Goal: Task Accomplishment & Management: Complete application form

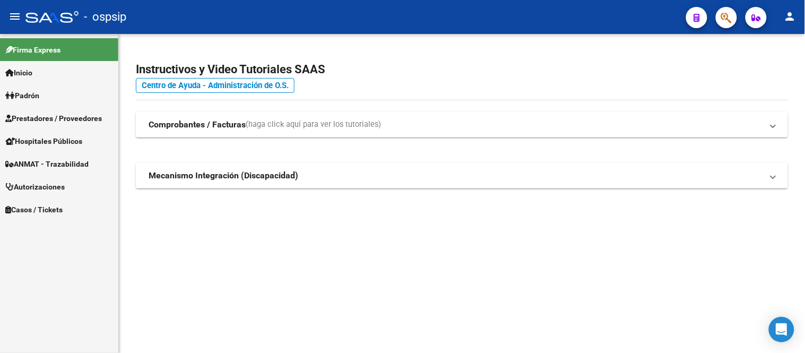
click at [85, 113] on span "Prestadores / Proveedores" at bounding box center [53, 118] width 97 height 12
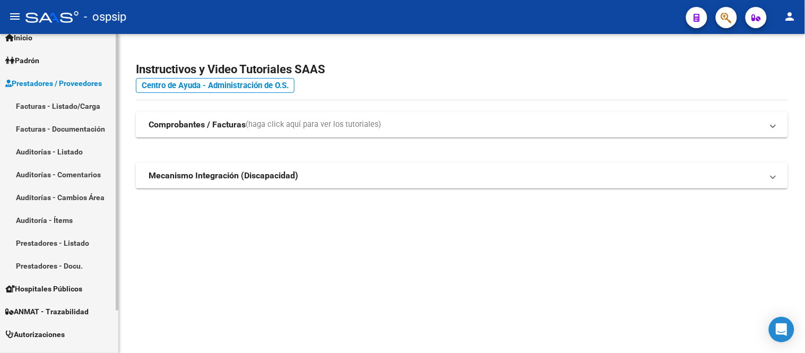
scroll to position [50, 0]
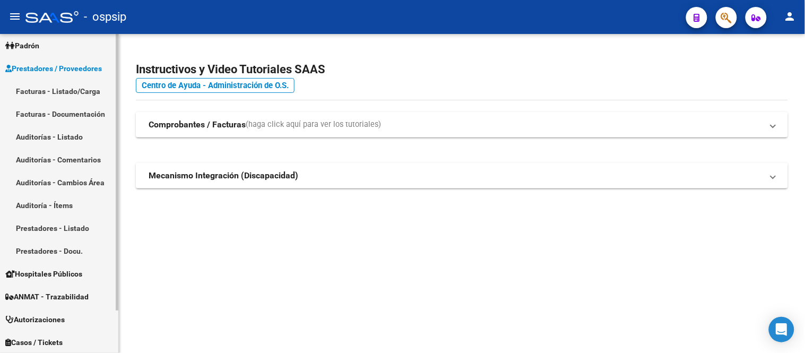
click at [69, 311] on link "Autorizaciones" at bounding box center [59, 319] width 118 height 23
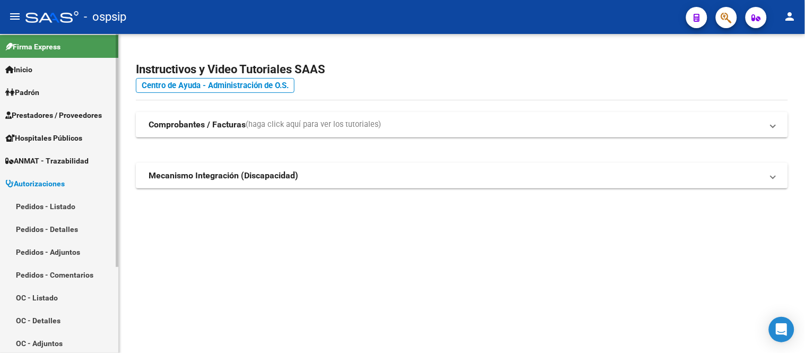
scroll to position [0, 0]
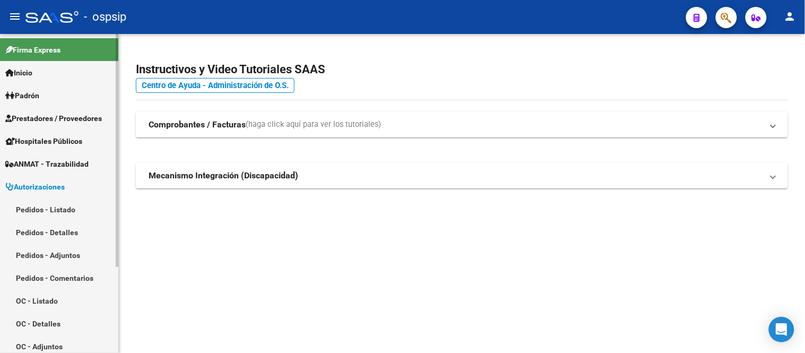
click at [63, 186] on span "Autorizaciones" at bounding box center [34, 187] width 59 height 12
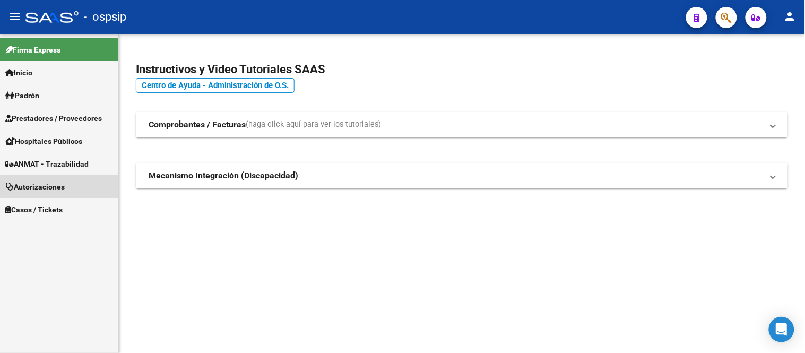
click at [63, 186] on span "Autorizaciones" at bounding box center [34, 187] width 59 height 12
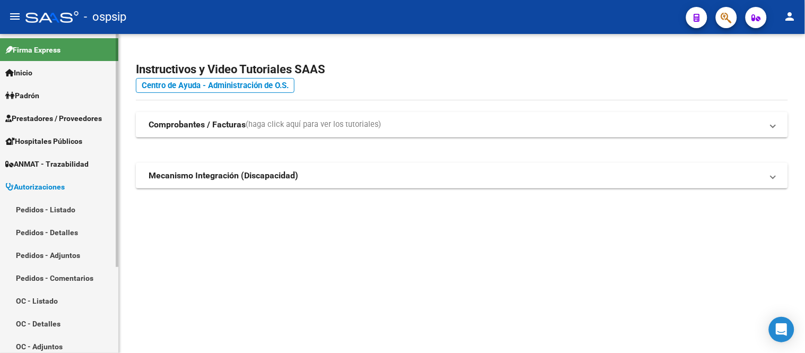
click at [39, 72] on link "Inicio" at bounding box center [59, 72] width 118 height 23
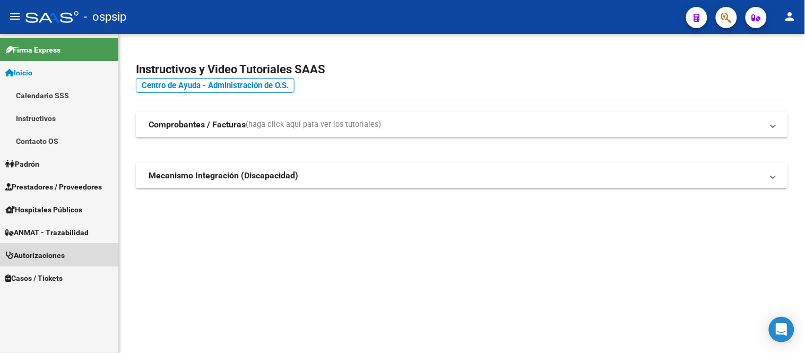
click at [50, 249] on span "Autorizaciones" at bounding box center [34, 255] width 59 height 12
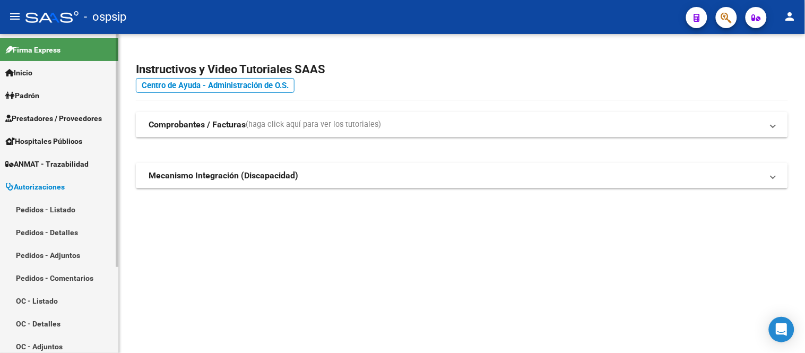
click at [56, 206] on link "Pedidos - Listado" at bounding box center [59, 209] width 118 height 23
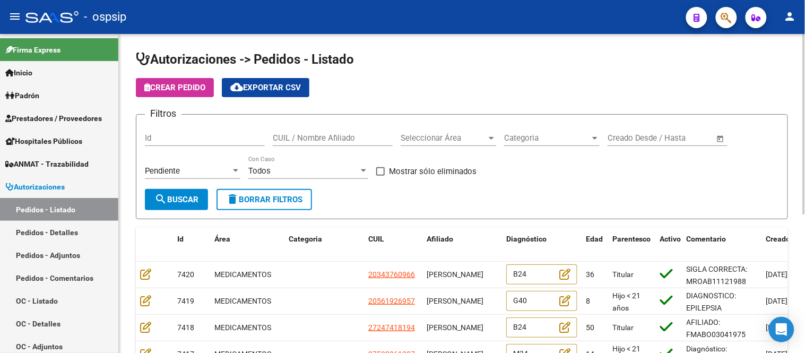
click at [432, 144] on div "Seleccionar Área Seleccionar Área" at bounding box center [447, 134] width 95 height 23
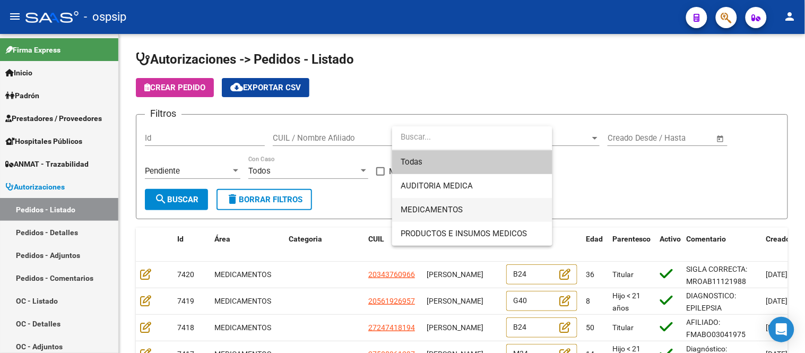
click at [430, 203] on span "MEDICAMENTOS" at bounding box center [471, 210] width 143 height 24
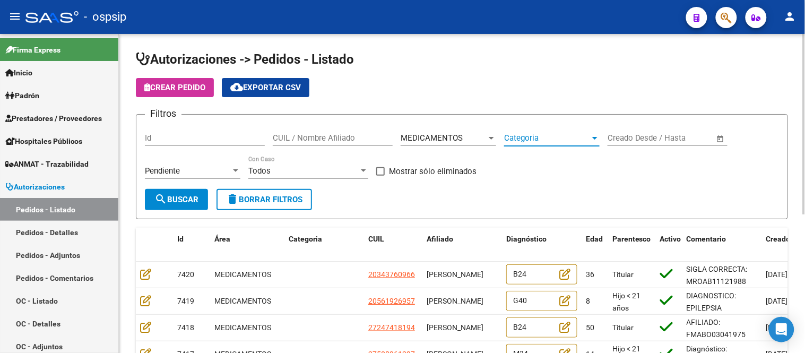
click at [536, 137] on span "Categoria" at bounding box center [547, 138] width 86 height 10
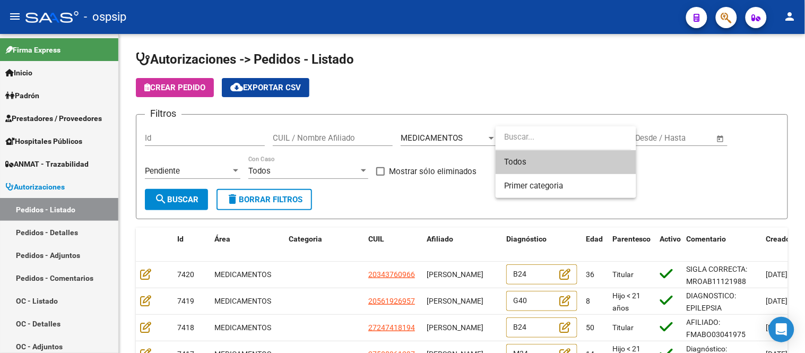
click at [461, 137] on div at bounding box center [402, 176] width 805 height 353
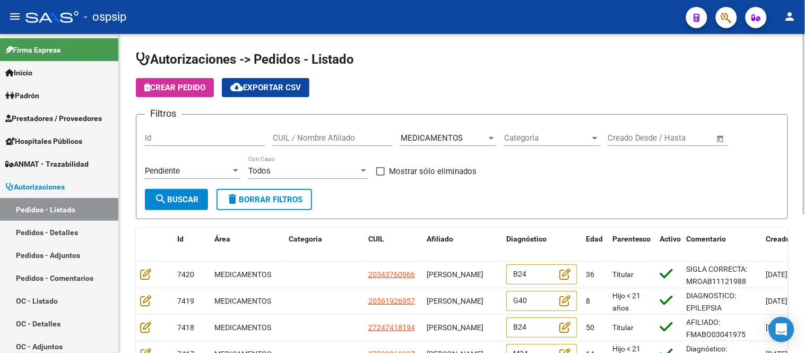
click at [465, 135] on div "MEDICAMENTOS" at bounding box center [443, 138] width 86 height 10
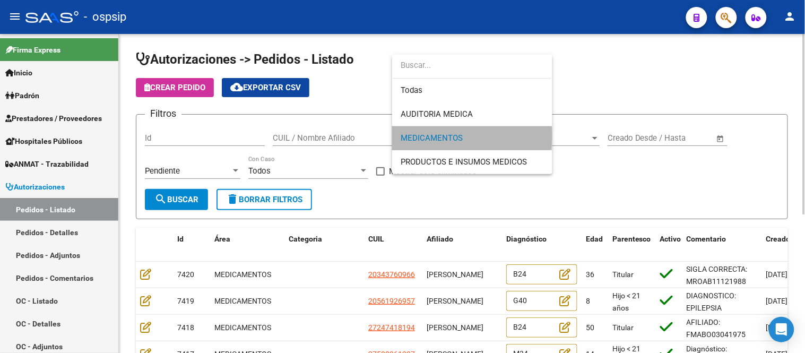
click at [465, 135] on span "MEDICAMENTOS" at bounding box center [471, 138] width 143 height 24
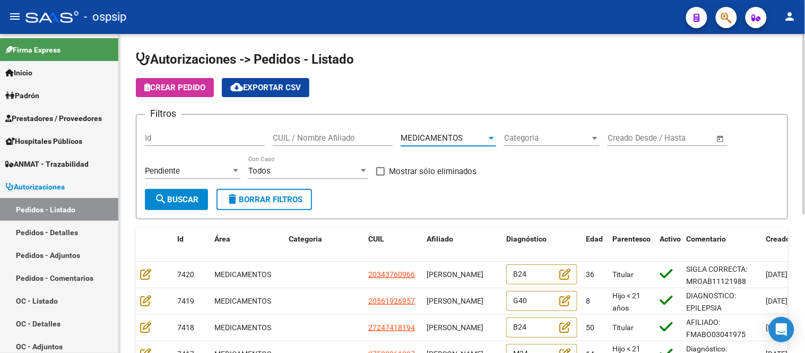
click at [186, 203] on span "search Buscar" at bounding box center [176, 200] width 44 height 10
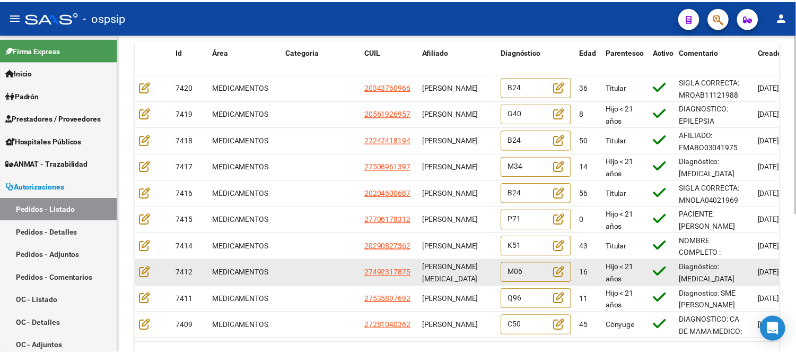
scroll to position [246, 0]
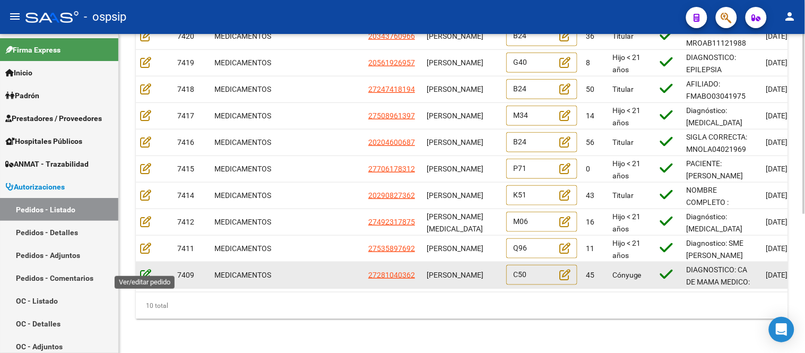
click at [142, 268] on icon at bounding box center [145, 274] width 11 height 12
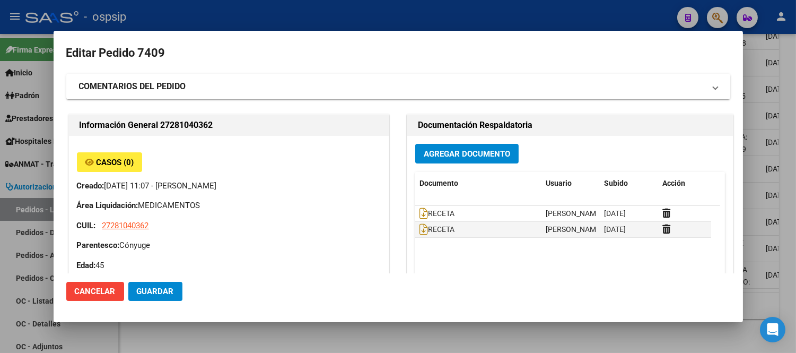
type input "[GEOGRAPHIC_DATA], [PERSON_NAME][STREET_ADDRESS], Piso: 01, Departamento: 1"
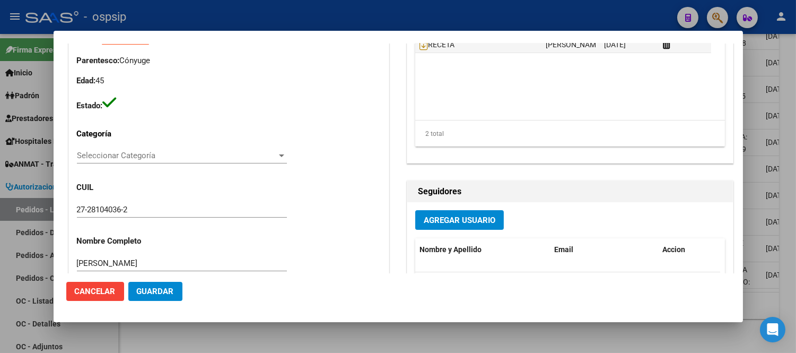
scroll to position [235, 0]
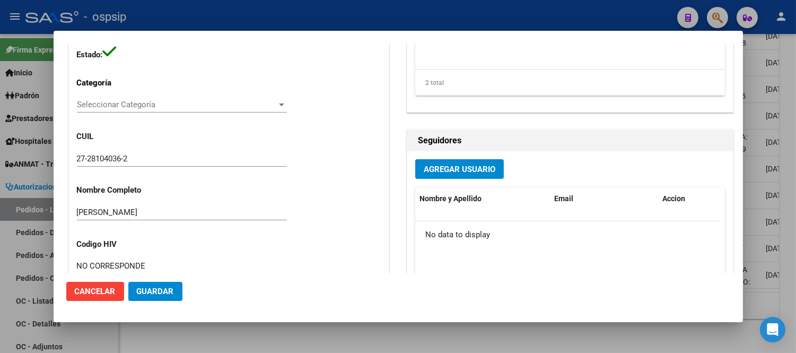
click at [183, 210] on input "[PERSON_NAME]" at bounding box center [182, 212] width 210 height 10
click at [182, 212] on input "[PERSON_NAME]" at bounding box center [182, 212] width 210 height 10
click at [182, 209] on input "[PERSON_NAME]" at bounding box center [182, 212] width 210 height 10
click at [179, 216] on div "[PERSON_NAME]" at bounding box center [182, 212] width 210 height 16
click at [185, 210] on input "[PERSON_NAME]" at bounding box center [182, 212] width 210 height 10
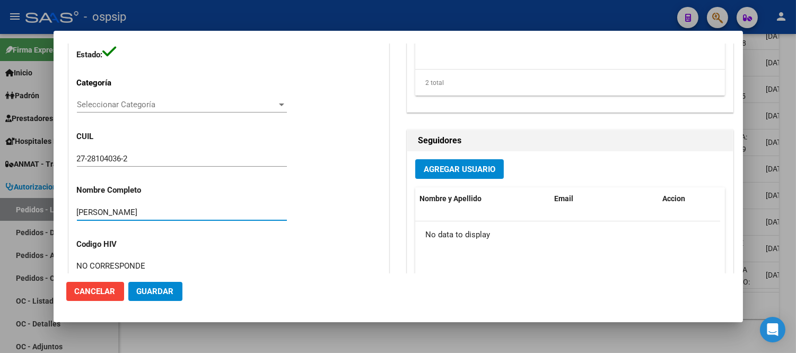
click at [186, 209] on input "[PERSON_NAME]" at bounding box center [182, 212] width 210 height 10
click at [186, 210] on input "[PERSON_NAME]" at bounding box center [182, 212] width 210 height 10
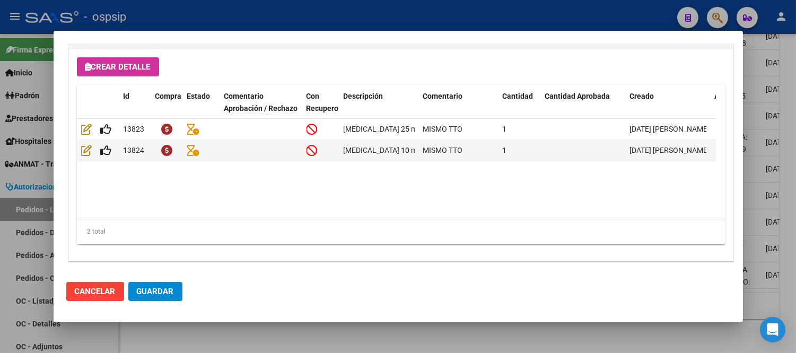
scroll to position [776, 0]
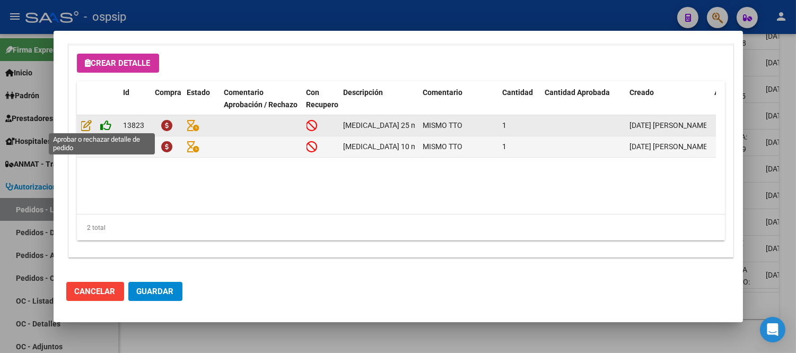
click at [109, 119] on icon at bounding box center [106, 125] width 11 height 12
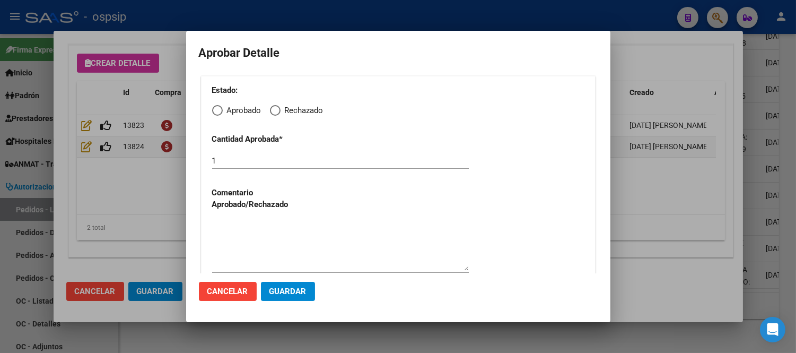
click at [219, 115] on span "Elija una opción" at bounding box center [217, 110] width 11 height 11
click at [219, 115] on input "Aprobado" at bounding box center [217, 110] width 11 height 11
radio input "true"
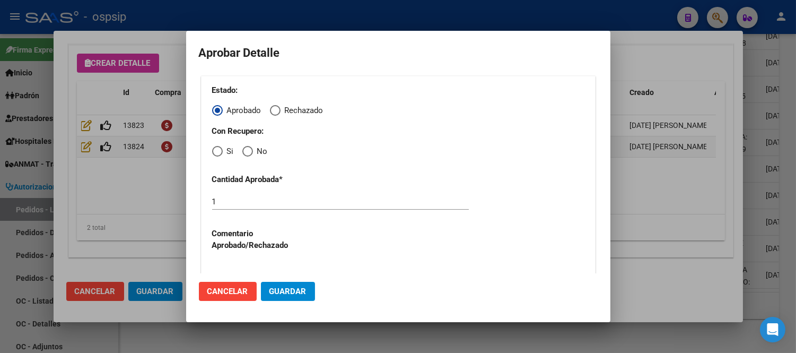
click at [218, 152] on span "Elija una opción" at bounding box center [217, 151] width 11 height 11
click at [218, 152] on input "Si" at bounding box center [217, 151] width 11 height 11
radio input "true"
click at [294, 298] on button "Guardar" at bounding box center [288, 291] width 54 height 19
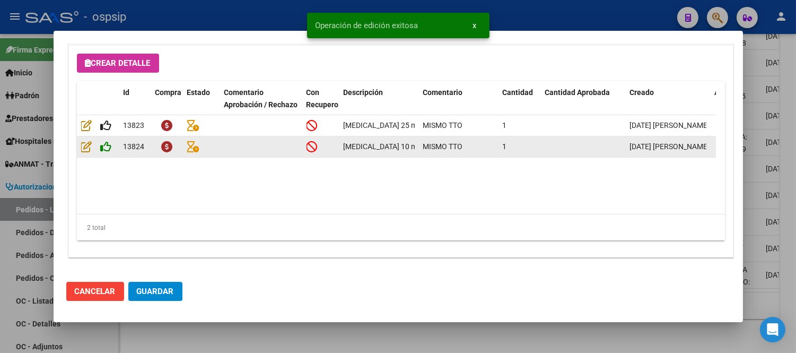
type input "[GEOGRAPHIC_DATA], [PERSON_NAME], CJAL [PERSON_NAME] 4197"
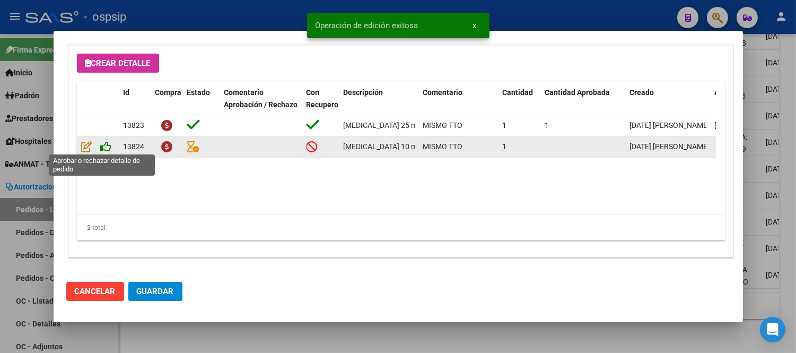
click at [108, 144] on icon at bounding box center [106, 147] width 11 height 12
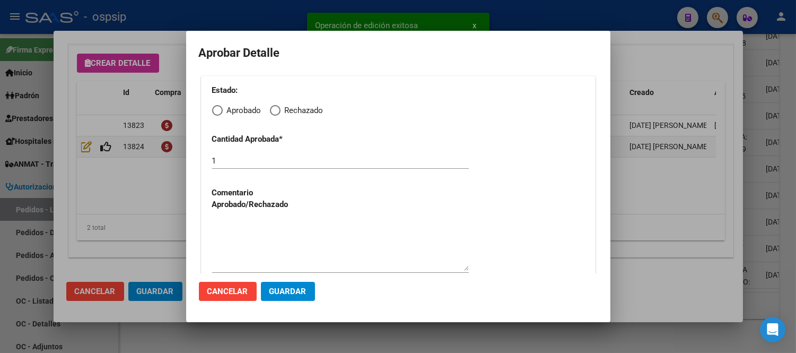
click at [221, 110] on span "Elija una opción" at bounding box center [217, 110] width 11 height 11
click at [221, 110] on input "Aprobado" at bounding box center [217, 110] width 11 height 11
radio input "true"
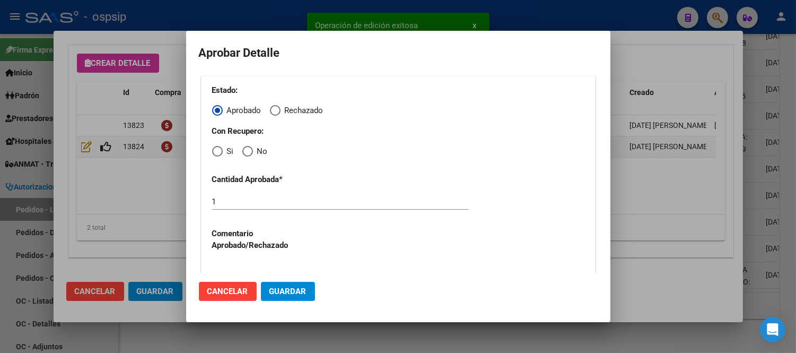
click at [213, 148] on span "Elija una opción" at bounding box center [217, 151] width 11 height 11
click at [213, 148] on input "Si" at bounding box center [217, 151] width 11 height 11
radio input "true"
click at [279, 292] on span "Guardar" at bounding box center [287, 291] width 37 height 10
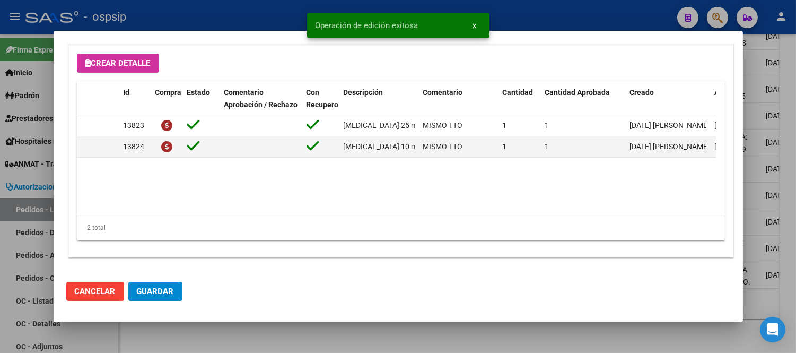
click at [147, 297] on button "Guardar" at bounding box center [155, 291] width 54 height 19
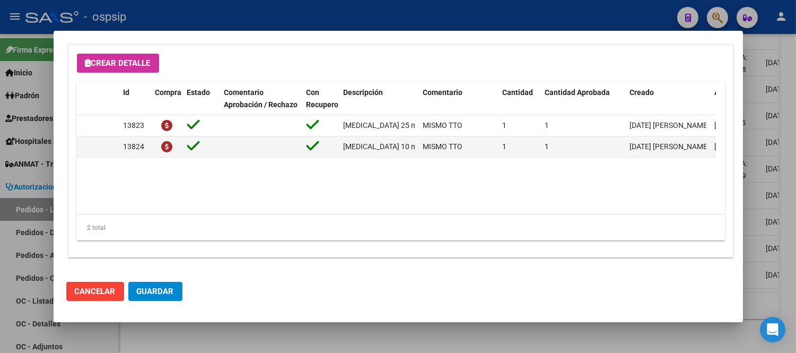
click at [146, 287] on span "Guardar" at bounding box center [155, 291] width 37 height 10
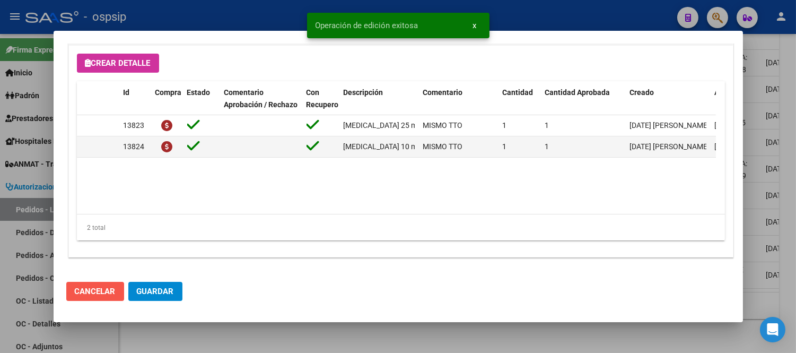
click at [108, 290] on span "Cancelar" at bounding box center [95, 291] width 41 height 10
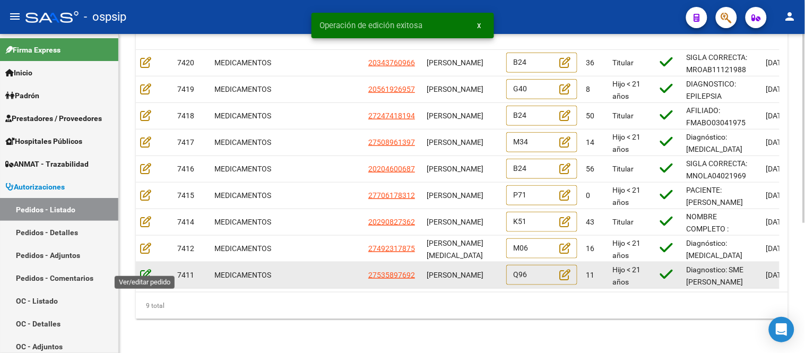
click at [145, 268] on icon at bounding box center [145, 274] width 11 height 12
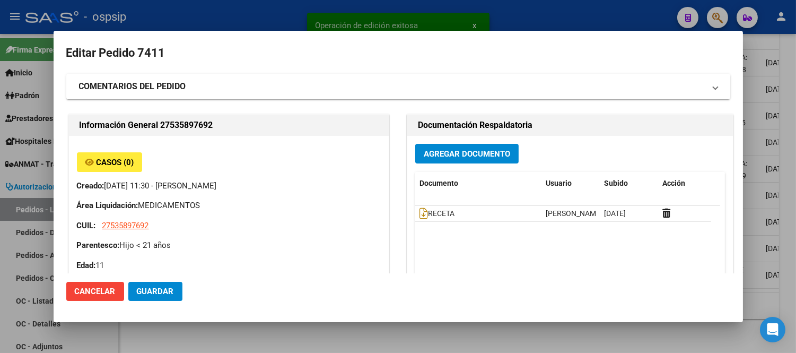
type input "[GEOGRAPHIC_DATA], [PERSON_NAME], 1143 1876"
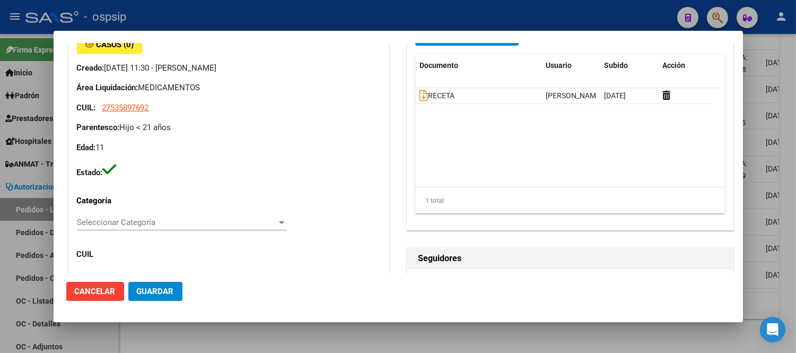
scroll to position [353, 0]
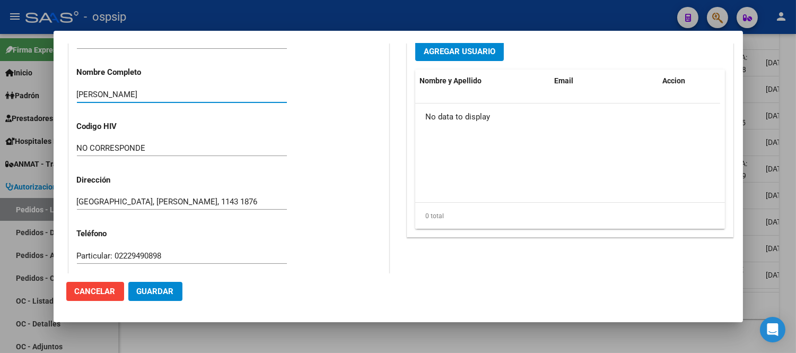
drag, startPoint x: 187, startPoint y: 95, endPoint x: 78, endPoint y: 95, distance: 108.7
click at [78, 95] on input "[PERSON_NAME]" at bounding box center [182, 95] width 210 height 10
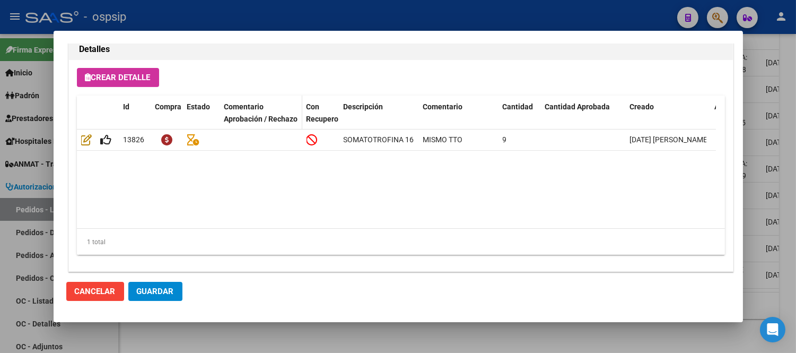
scroll to position [776, 0]
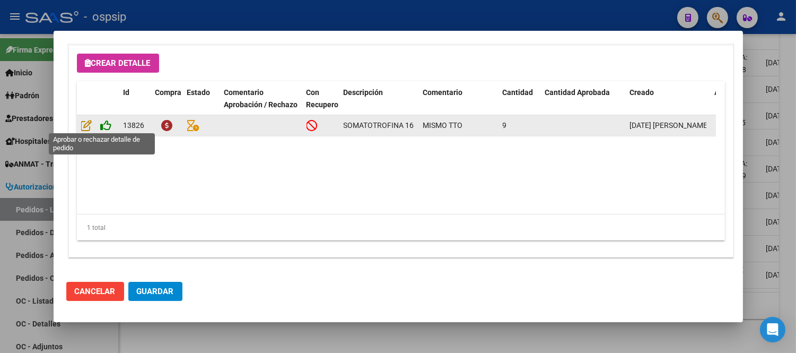
click at [102, 125] on icon at bounding box center [106, 125] width 11 height 12
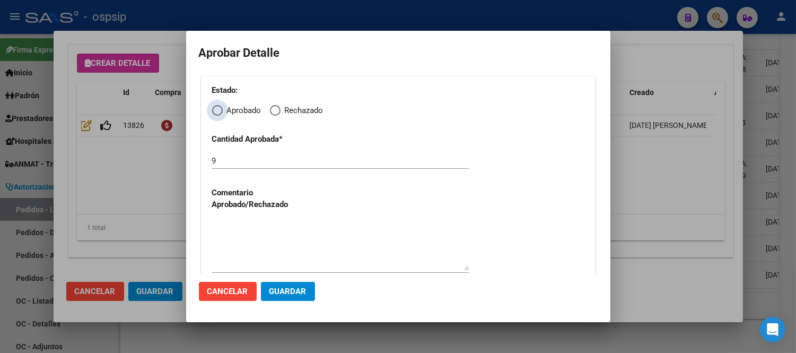
click at [220, 112] on span "Elija una opción" at bounding box center [217, 110] width 11 height 11
click at [220, 112] on input "Aprobado" at bounding box center [217, 110] width 11 height 11
radio input "true"
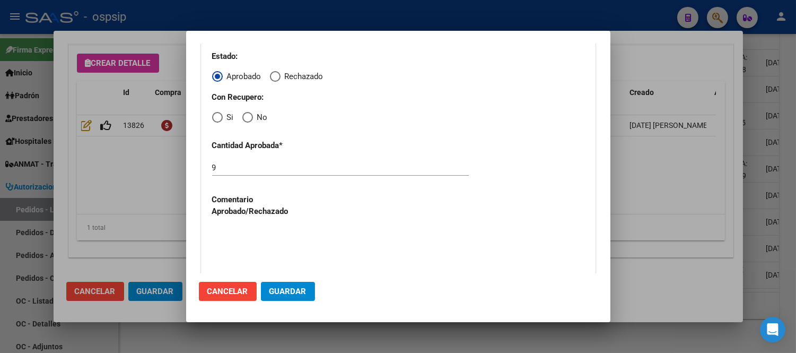
scroll to position [53, 0]
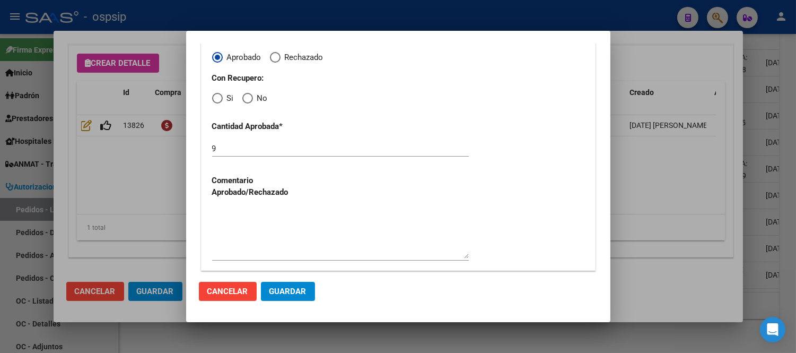
click at [219, 96] on span "Elija una opción" at bounding box center [217, 98] width 11 height 11
click at [219, 96] on input "Si" at bounding box center [217, 98] width 11 height 11
radio input "true"
click at [289, 287] on span "Guardar" at bounding box center [287, 291] width 37 height 10
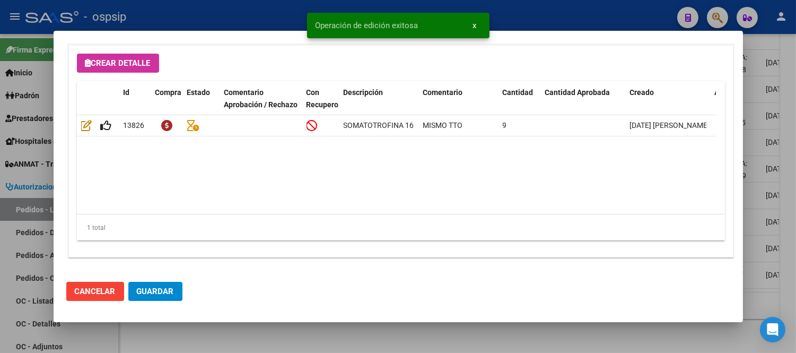
type input "[GEOGRAPHIC_DATA], INGENIERO [PERSON_NAME], 1143 1876"
click at [157, 290] on span "Guardar" at bounding box center [155, 291] width 37 height 10
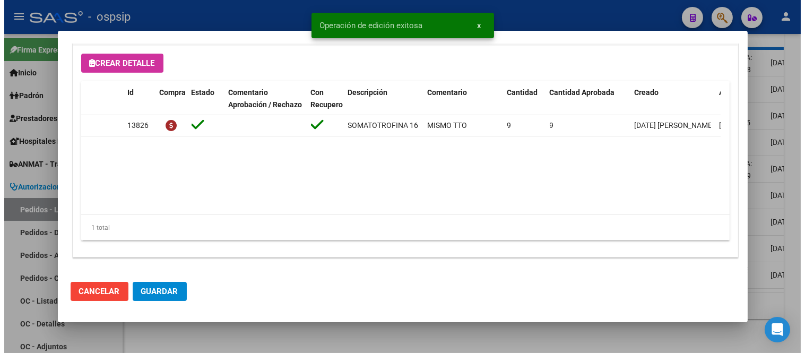
scroll to position [140, 0]
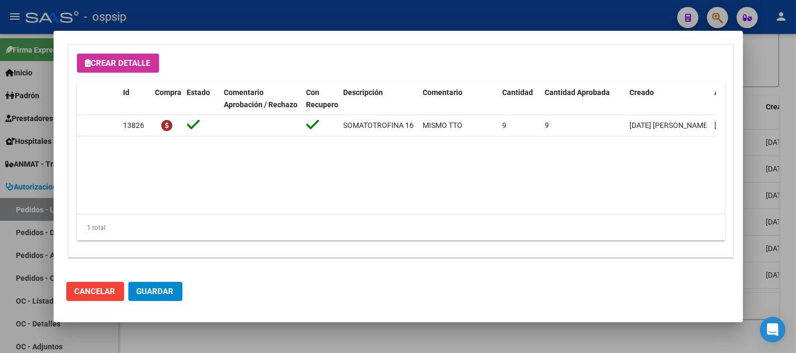
click at [158, 285] on button "Guardar" at bounding box center [155, 291] width 54 height 19
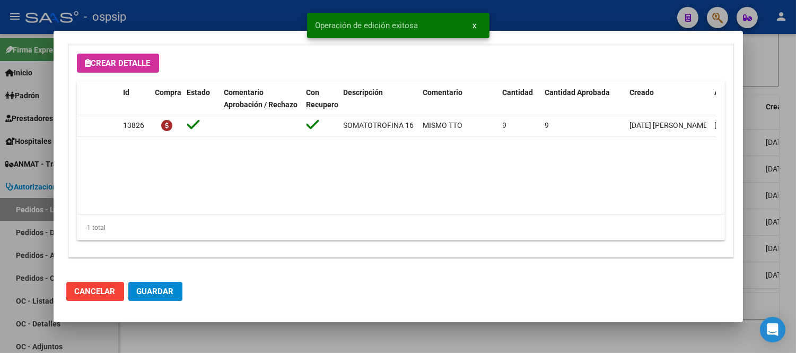
click at [474, 25] on span "x" at bounding box center [475, 26] width 4 height 10
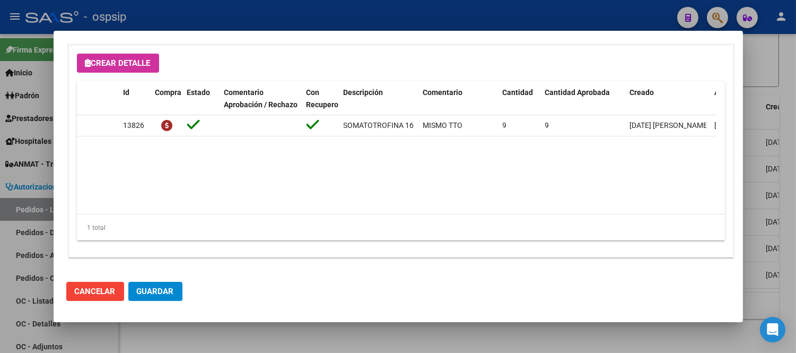
click at [97, 301] on mat-dialog-actions "Cancelar Guardar" at bounding box center [398, 291] width 664 height 36
click at [99, 294] on span "Cancelar" at bounding box center [95, 291] width 41 height 10
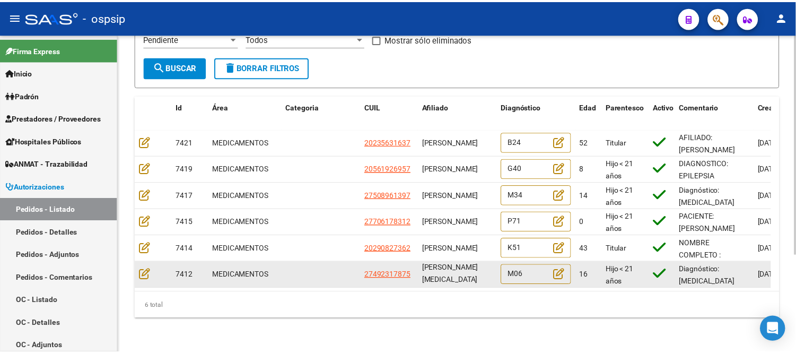
scroll to position [1, 0]
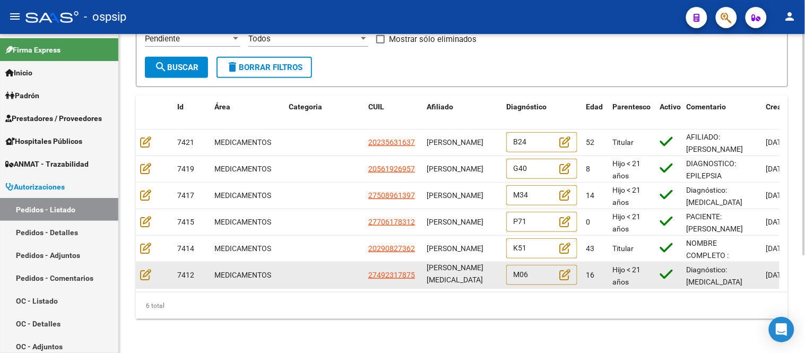
drag, startPoint x: 427, startPoint y: 261, endPoint x: 453, endPoint y: 275, distance: 29.4
click at [453, 275] on div "[PERSON_NAME][MEDICAL_DATA]" at bounding box center [461, 274] width 71 height 22
copy span "[PERSON_NAME][MEDICAL_DATA]"
click at [142, 268] on icon at bounding box center [145, 274] width 11 height 12
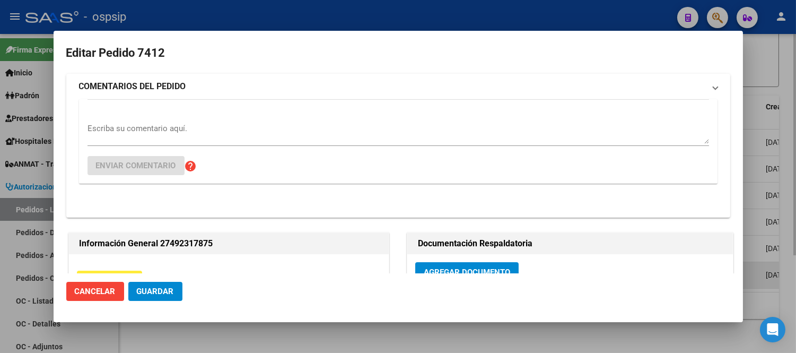
type input "[GEOGRAPHIC_DATA], [PERSON_NAME], SUDAMERICA 6028"
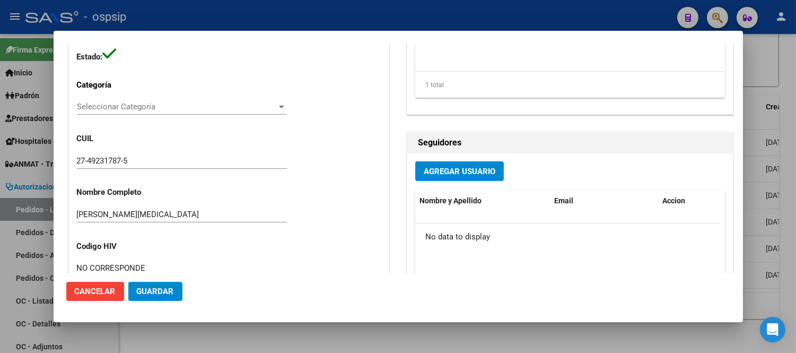
scroll to position [294, 0]
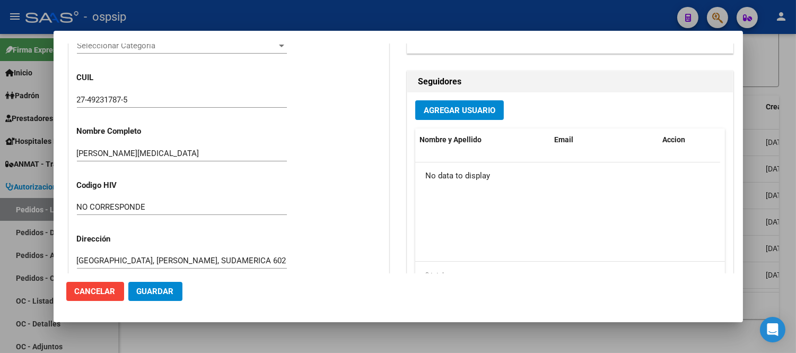
click at [161, 150] on input "[PERSON_NAME][MEDICAL_DATA]" at bounding box center [182, 153] width 210 height 10
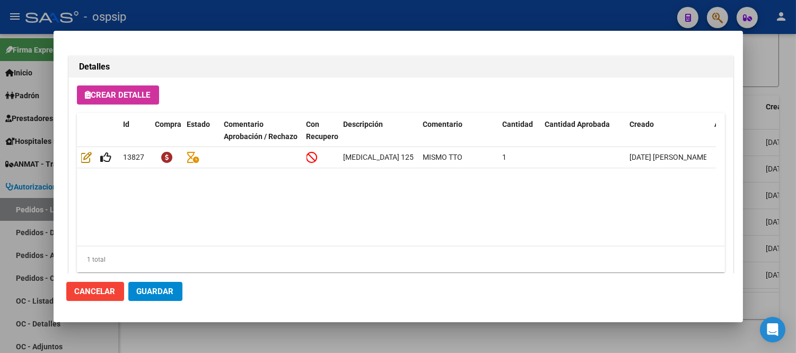
scroll to position [776, 0]
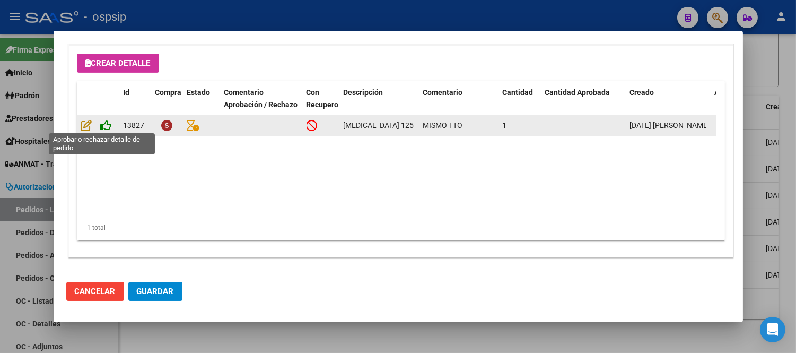
click at [104, 123] on icon at bounding box center [106, 125] width 11 height 12
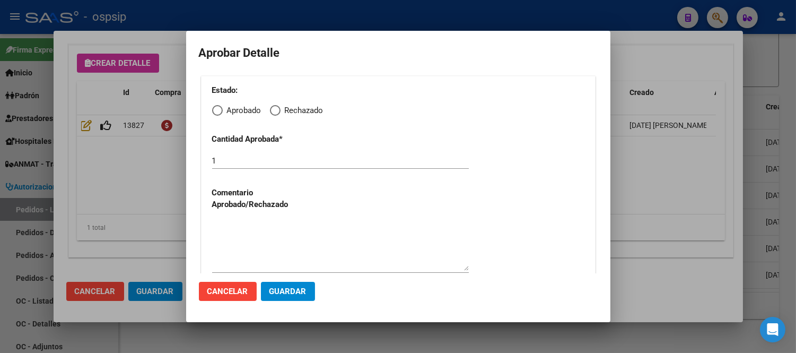
click at [216, 109] on span "Elija una opción" at bounding box center [217, 110] width 11 height 11
click at [216, 109] on input "Aprobado" at bounding box center [217, 110] width 11 height 11
radio input "true"
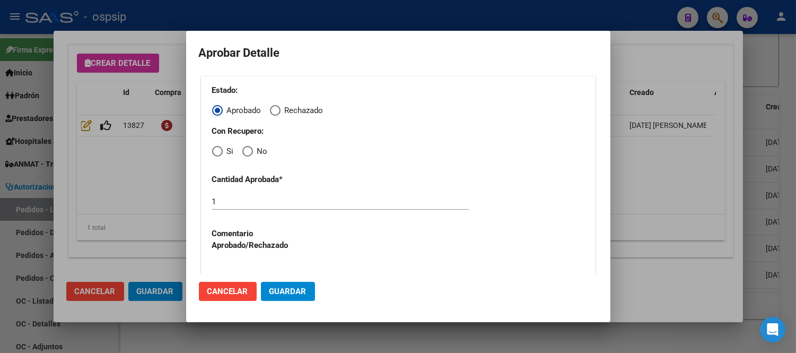
click at [216, 153] on span "Elija una opción" at bounding box center [217, 151] width 11 height 11
click at [216, 153] on input "Si" at bounding box center [217, 151] width 11 height 11
radio input "true"
click at [272, 287] on span "Guardar" at bounding box center [287, 291] width 37 height 10
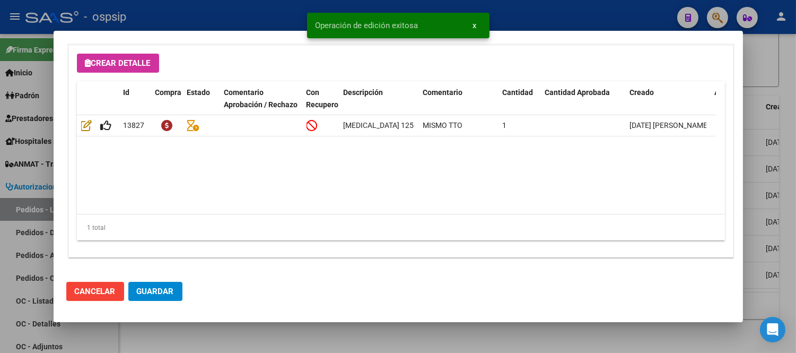
type input "[GEOGRAPHIC_DATA], [PERSON_NAME], SUDAMERICA 6028"
click at [149, 292] on span "Guardar" at bounding box center [155, 291] width 37 height 10
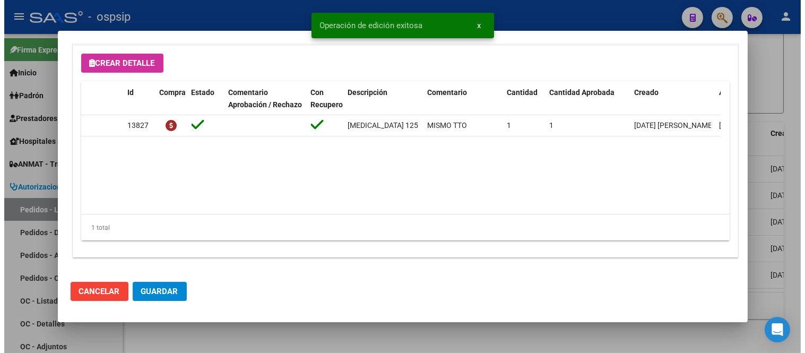
scroll to position [113, 0]
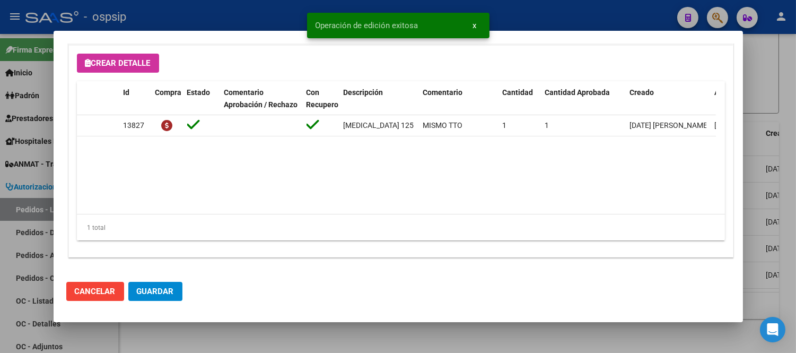
click at [108, 293] on span "Cancelar" at bounding box center [95, 291] width 41 height 10
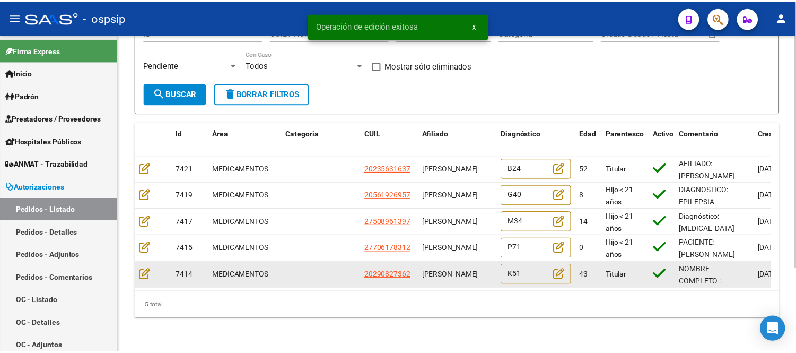
scroll to position [1, 0]
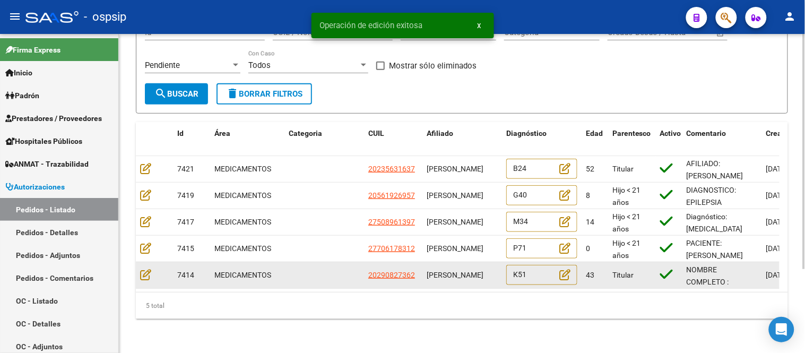
drag, startPoint x: 424, startPoint y: 260, endPoint x: 470, endPoint y: 273, distance: 47.4
click at [470, 273] on datatable-body-cell "[PERSON_NAME]" at bounding box center [462, 275] width 80 height 26
copy span "[PERSON_NAME]"
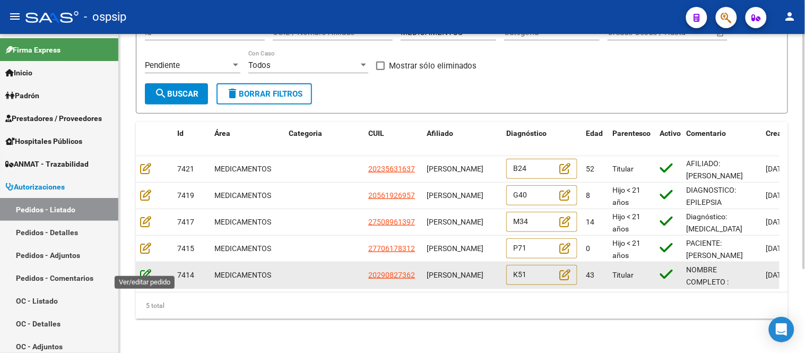
click at [144, 268] on icon at bounding box center [145, 274] width 11 height 12
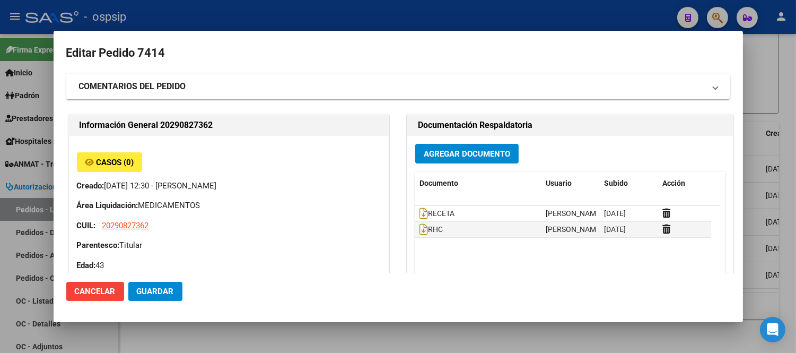
type input "Tucuman, [DATE][PERSON_NAME] DE T, [PERSON_NAME] 1019"
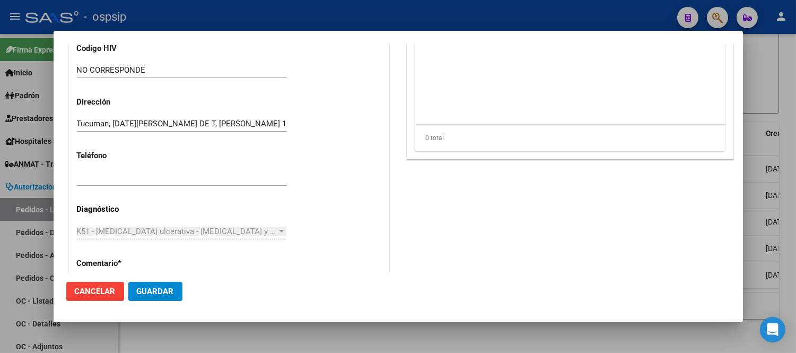
scroll to position [294, 0]
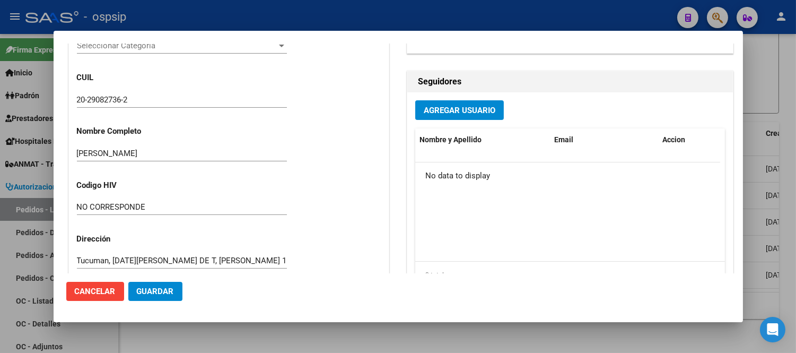
click at [123, 155] on input "[PERSON_NAME]" at bounding box center [182, 153] width 210 height 10
click at [122, 155] on input "[PERSON_NAME]" at bounding box center [182, 153] width 210 height 10
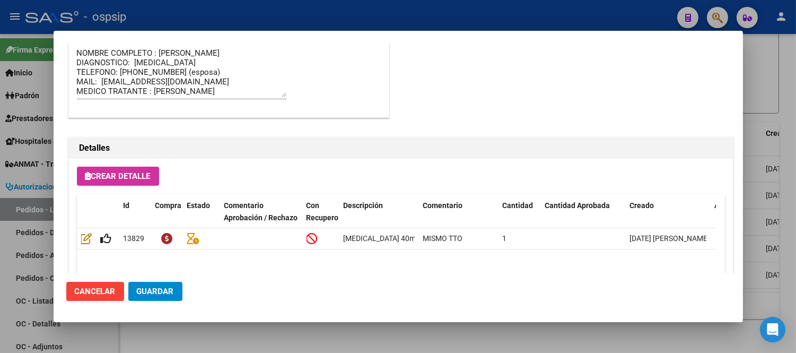
scroll to position [707, 0]
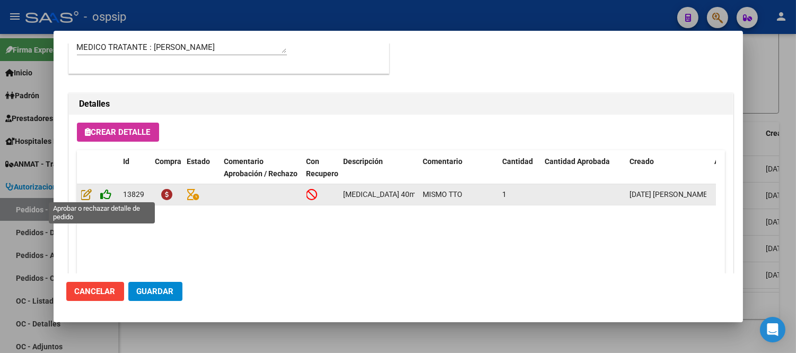
click at [104, 193] on icon at bounding box center [106, 194] width 11 height 12
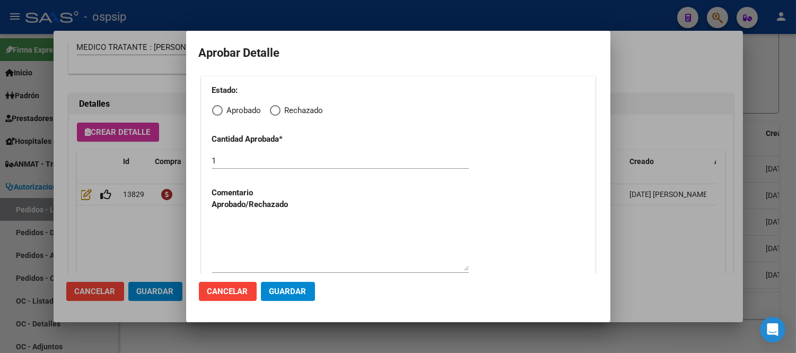
click at [220, 113] on span "Elija una opción" at bounding box center [217, 110] width 11 height 11
click at [220, 113] on input "Aprobado" at bounding box center [217, 110] width 11 height 11
radio input "true"
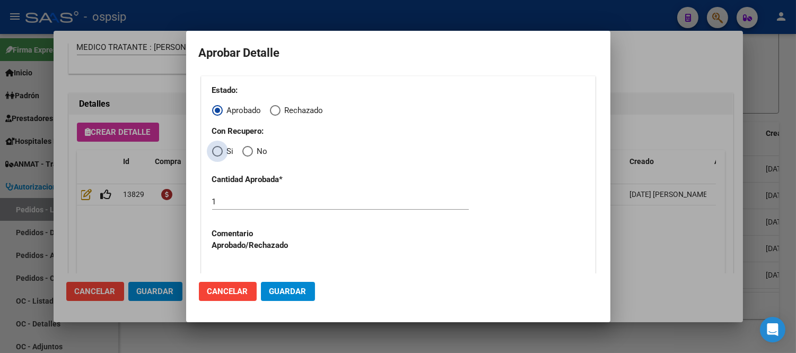
click at [220, 152] on span "Elija una opción" at bounding box center [217, 151] width 11 height 11
click at [220, 152] on input "Si" at bounding box center [217, 151] width 11 height 11
radio input "true"
click at [278, 290] on span "Guardar" at bounding box center [287, 291] width 37 height 10
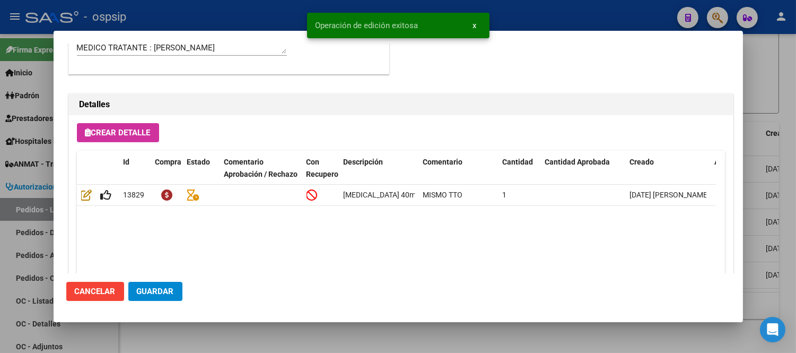
type input "TUCUMAN, SAN MIGUEL DE T, RAUL COLOMBRES 1019"
click at [172, 291] on span "Guardar" at bounding box center [155, 291] width 37 height 10
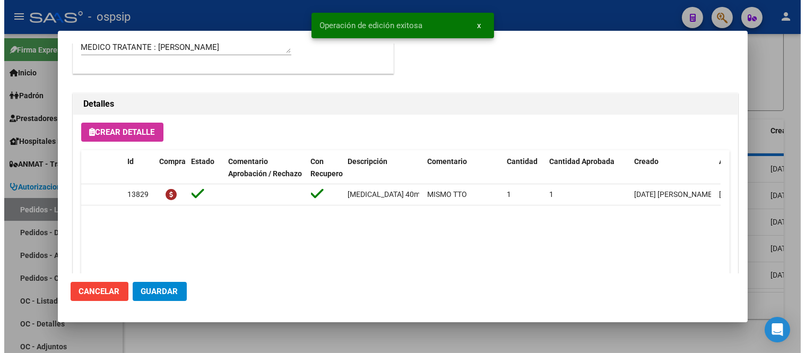
scroll to position [87, 0]
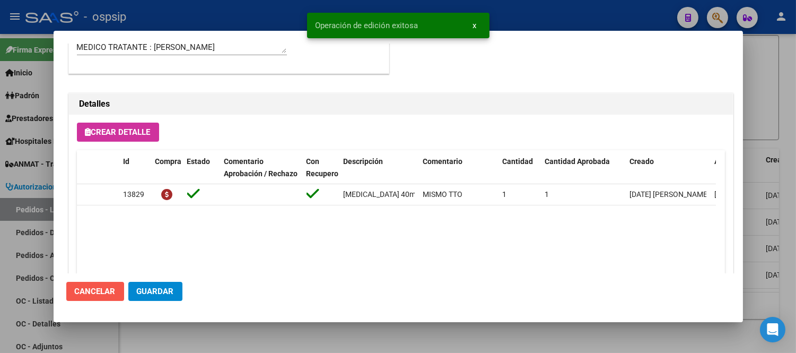
click at [108, 293] on span "Cancelar" at bounding box center [95, 291] width 41 height 10
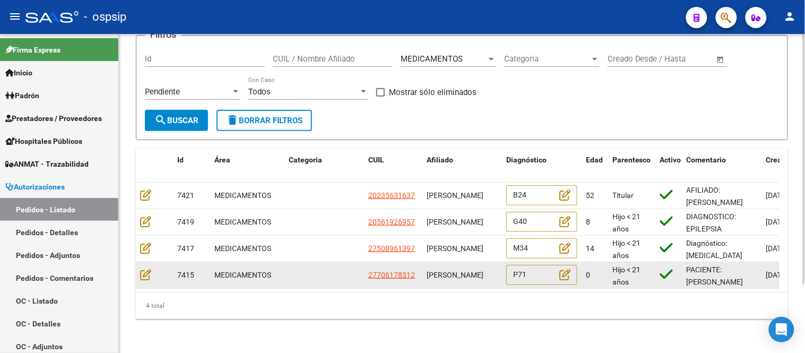
click at [460, 270] on span "[PERSON_NAME]" at bounding box center [454, 274] width 57 height 8
copy span "[PERSON_NAME]"
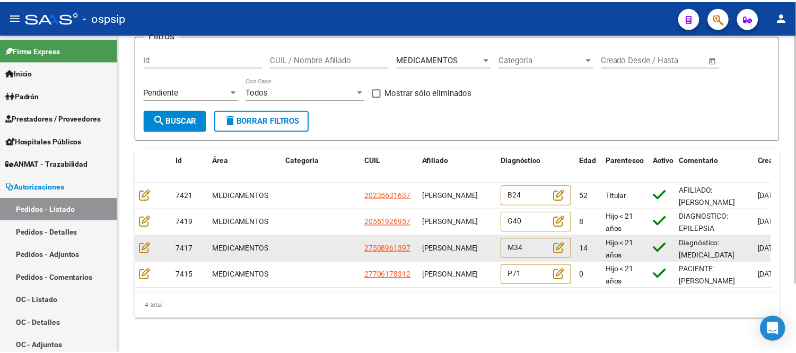
scroll to position [1, 0]
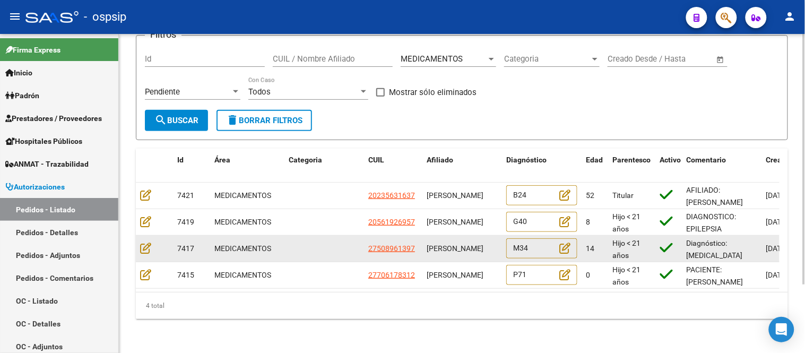
drag, startPoint x: 424, startPoint y: 233, endPoint x: 456, endPoint y: 248, distance: 35.1
click at [456, 248] on datatable-body-cell "[PERSON_NAME]" at bounding box center [462, 248] width 80 height 26
copy span "[PERSON_NAME]"
click at [144, 242] on icon at bounding box center [145, 248] width 11 height 12
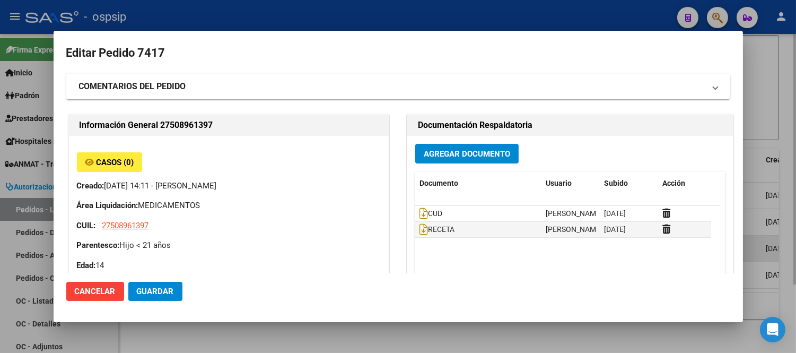
type input "[GEOGRAPHIC_DATA], BURZACO, CNEL [PERSON_NAME] 1441, Departamento: CAS"
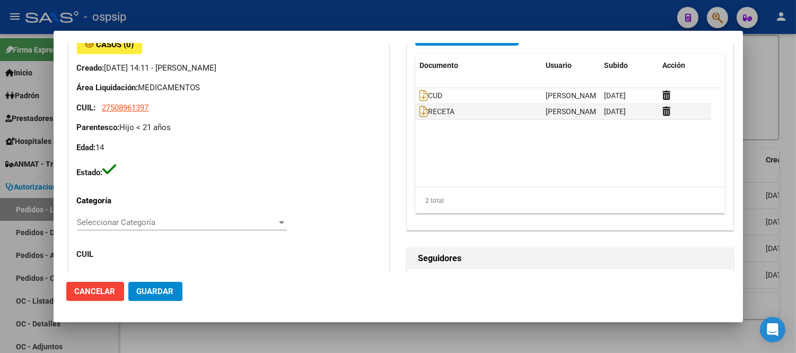
scroll to position [294, 0]
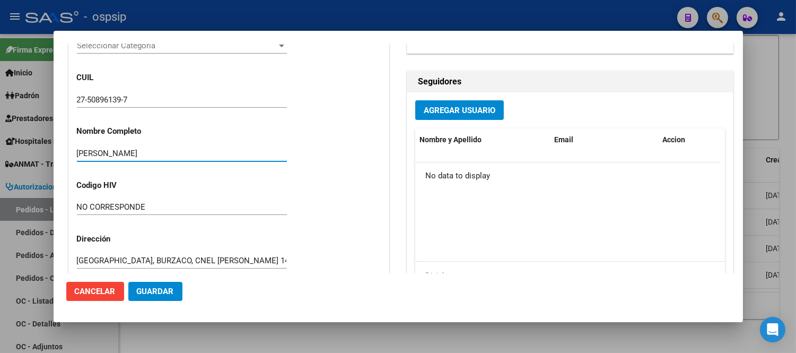
click at [136, 151] on input "[PERSON_NAME]" at bounding box center [182, 153] width 210 height 10
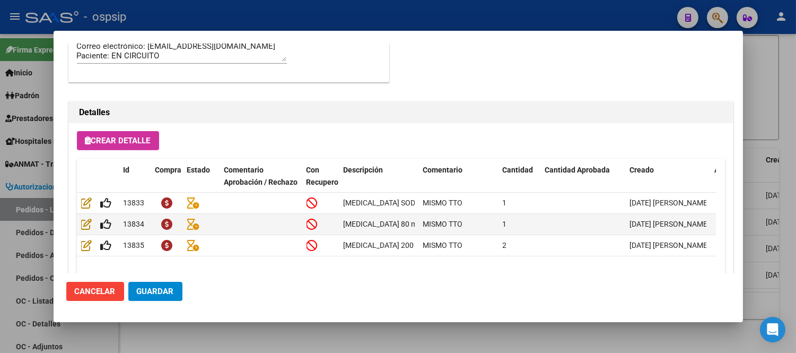
scroll to position [776, 0]
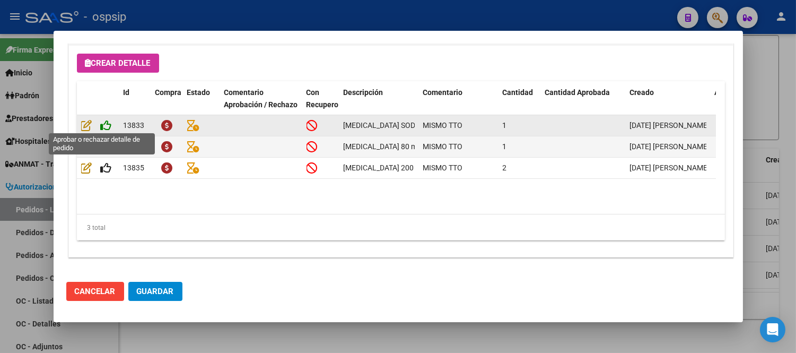
click at [104, 126] on icon at bounding box center [106, 125] width 11 height 12
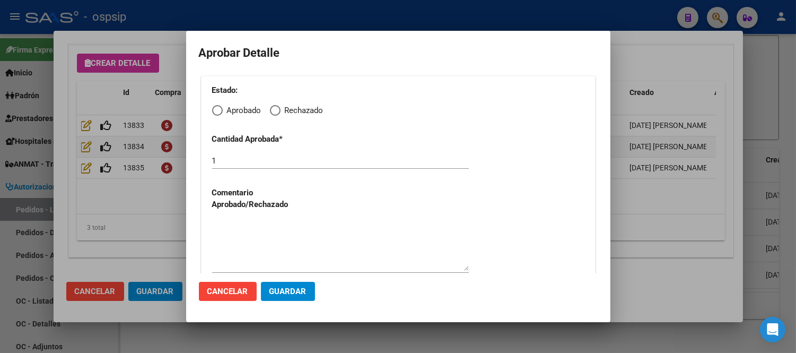
click at [214, 108] on span "Elija una opción" at bounding box center [217, 110] width 11 height 11
click at [214, 108] on input "Aprobado" at bounding box center [217, 110] width 11 height 11
radio input "true"
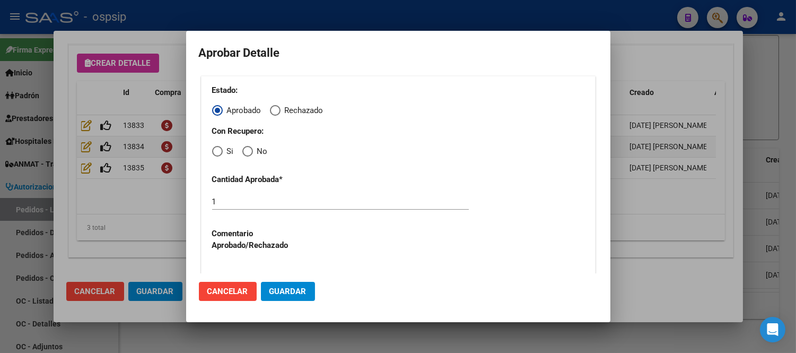
click at [216, 149] on span "Elija una opción" at bounding box center [217, 151] width 11 height 11
click at [216, 149] on input "Si" at bounding box center [217, 151] width 11 height 11
radio input "true"
click at [278, 287] on span "Guardar" at bounding box center [287, 291] width 37 height 10
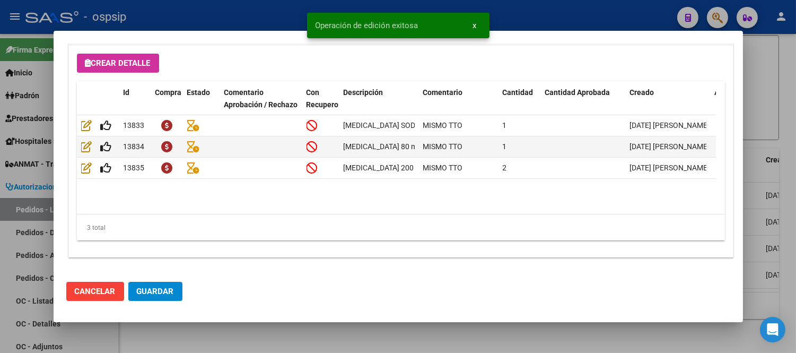
type input "[GEOGRAPHIC_DATA], BURZACO, CNEL [PERSON_NAME] 1441"
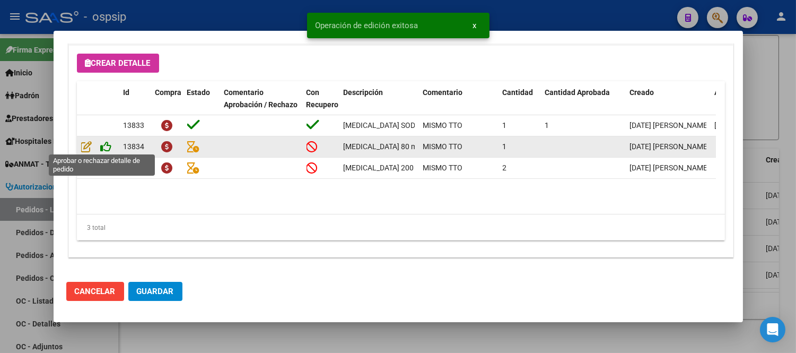
click at [101, 144] on icon at bounding box center [106, 147] width 11 height 12
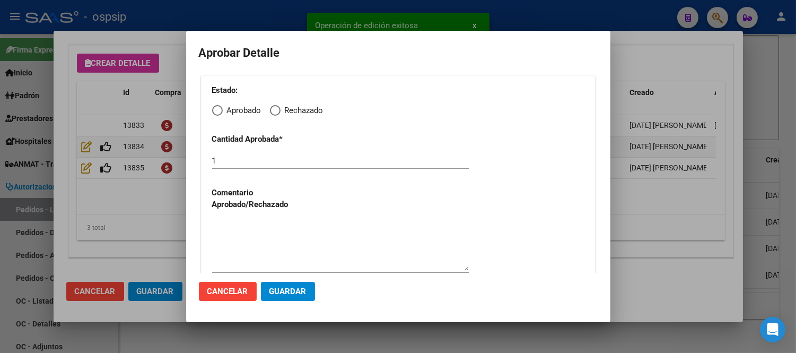
click at [222, 110] on span "Elija una opción" at bounding box center [217, 110] width 11 height 11
click at [222, 110] on input "Aprobado" at bounding box center [217, 110] width 11 height 11
radio input "true"
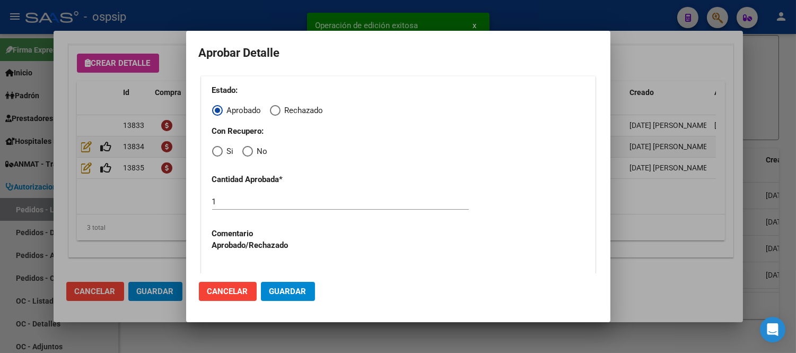
click at [219, 150] on span "Elija una opción" at bounding box center [217, 151] width 11 height 11
click at [219, 150] on input "Si" at bounding box center [217, 151] width 11 height 11
radio input "true"
click at [276, 290] on span "Guardar" at bounding box center [287, 291] width 37 height 10
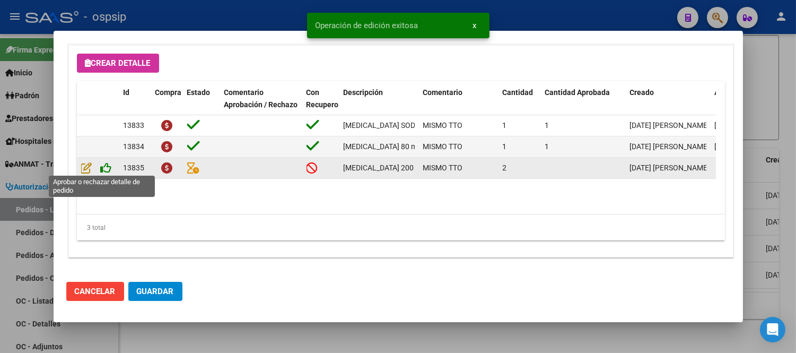
click at [102, 165] on icon at bounding box center [106, 168] width 11 height 12
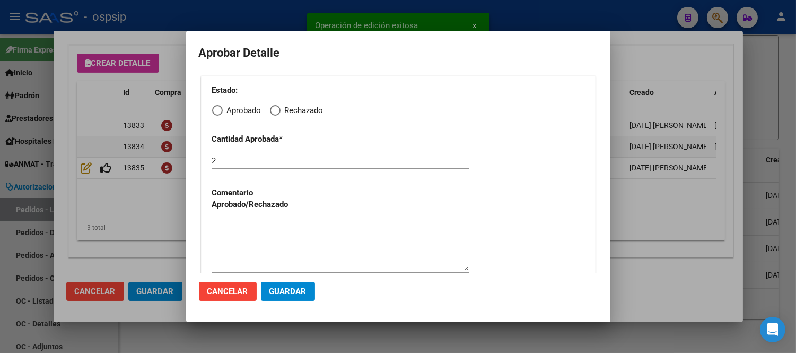
click at [214, 108] on span "Elija una opción" at bounding box center [217, 110] width 11 height 11
click at [214, 108] on input "Aprobado" at bounding box center [217, 110] width 11 height 11
radio input "true"
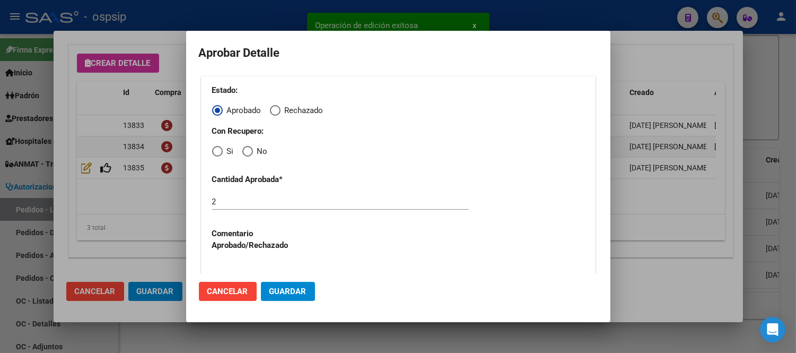
drag, startPoint x: 278, startPoint y: 289, endPoint x: 277, endPoint y: 283, distance: 6.0
click at [279, 289] on span "Guardar" at bounding box center [287, 291] width 37 height 10
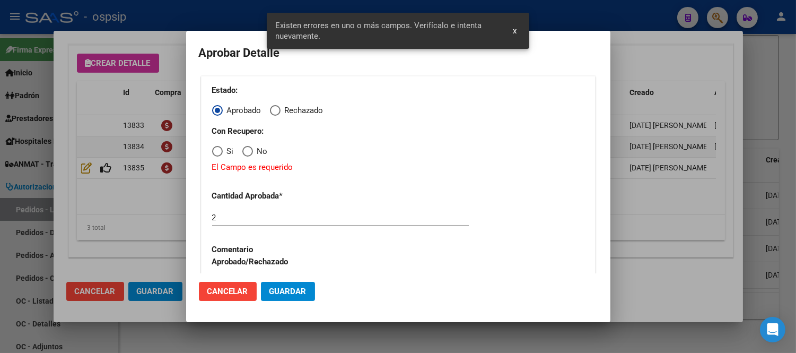
click at [218, 152] on span "Elija una opción" at bounding box center [217, 151] width 11 height 11
click at [218, 152] on input "Si" at bounding box center [217, 151] width 11 height 11
radio input "true"
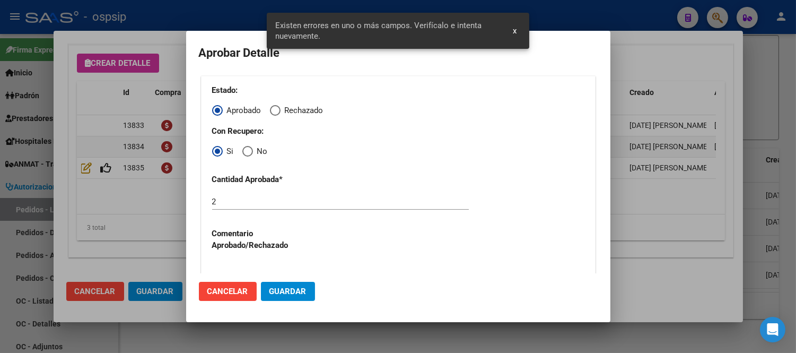
click at [293, 286] on span "Guardar" at bounding box center [287, 291] width 37 height 10
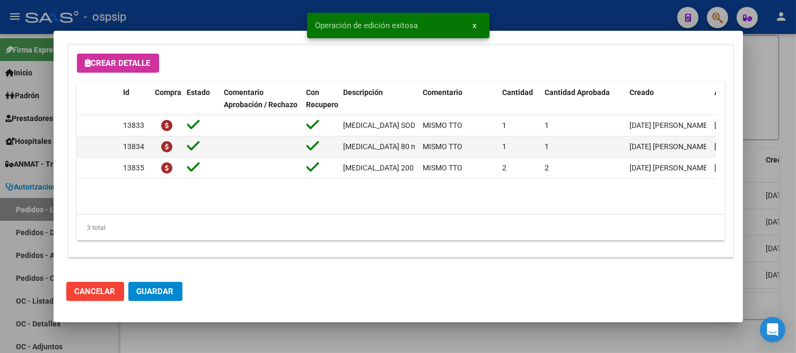
click at [152, 286] on span "Guardar" at bounding box center [155, 291] width 37 height 10
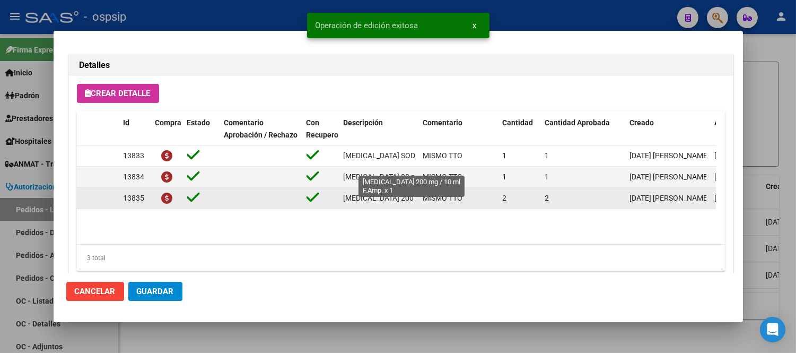
scroll to position [717, 0]
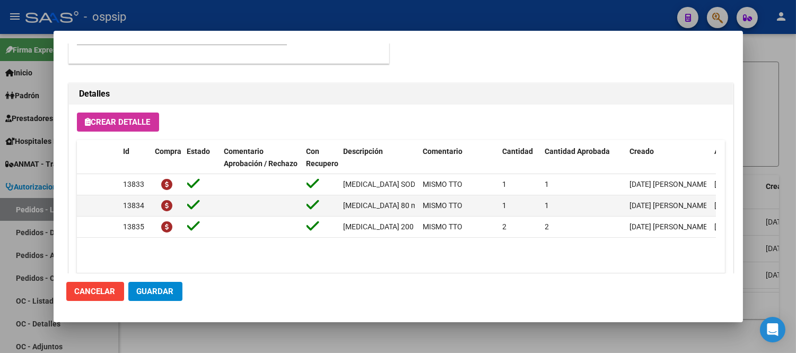
click at [143, 288] on span "Guardar" at bounding box center [155, 291] width 37 height 10
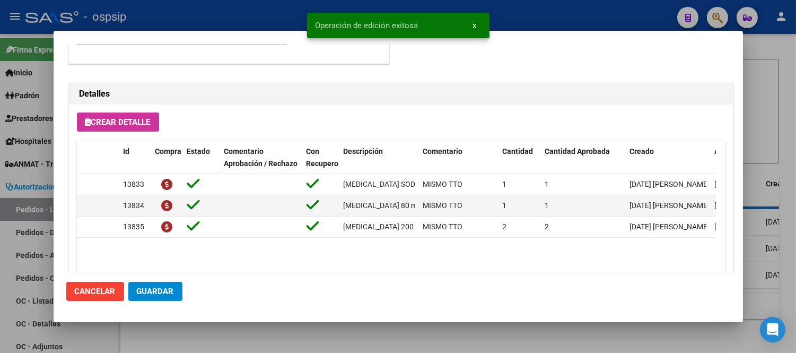
click at [100, 294] on span "Cancelar" at bounding box center [95, 291] width 41 height 10
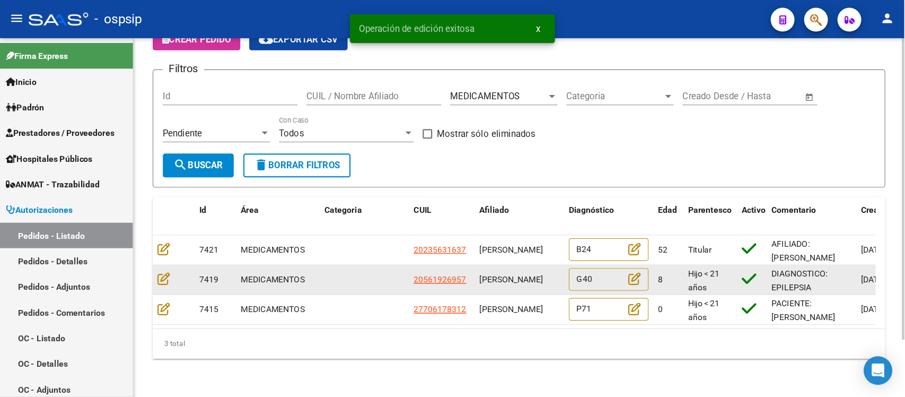
scroll to position [1, 0]
drag, startPoint x: 427, startPoint y: 234, endPoint x: 488, endPoint y: 247, distance: 62.8
click at [488, 247] on div "[PERSON_NAME]" at bounding box center [461, 248] width 71 height 12
copy span "[PERSON_NAME]"
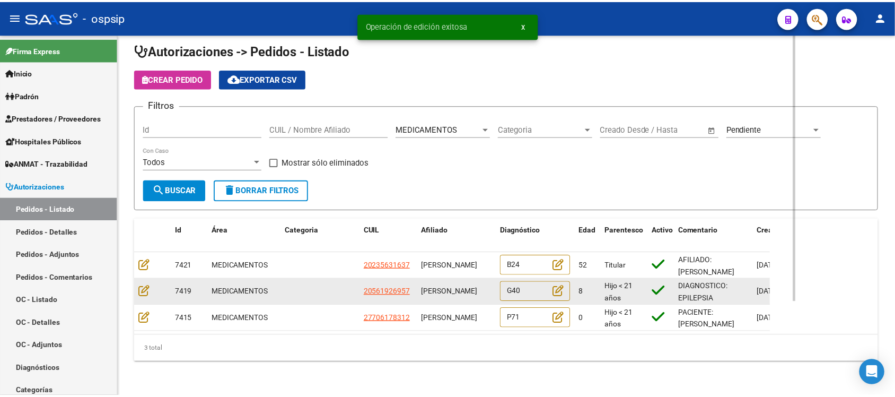
scroll to position [0, 0]
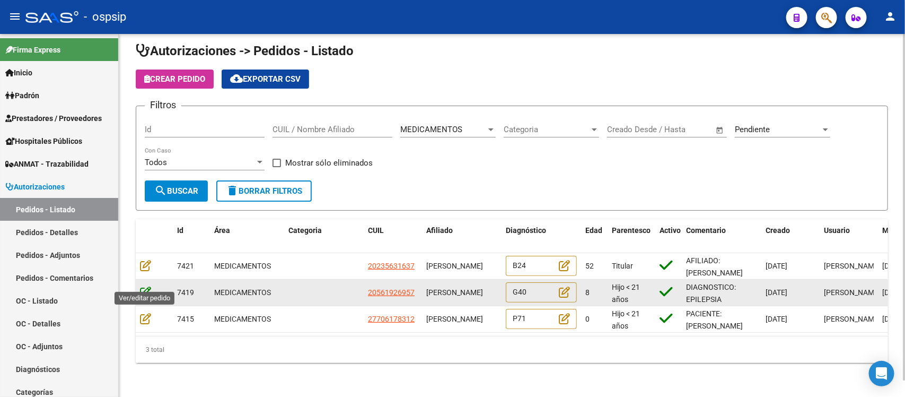
click at [146, 286] on icon at bounding box center [145, 292] width 11 height 12
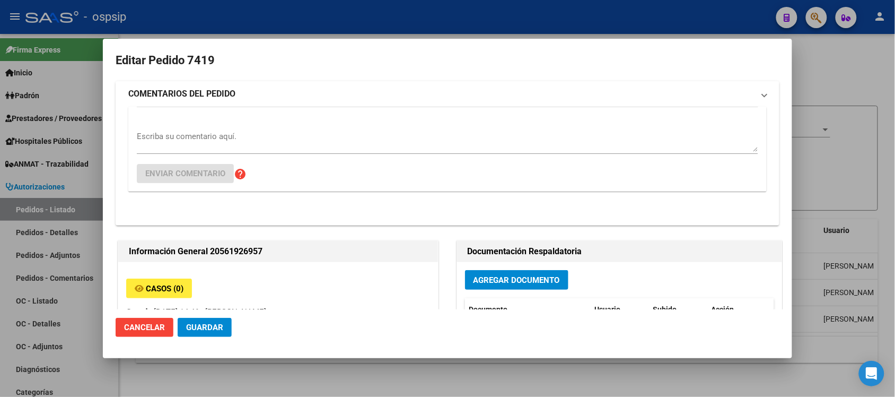
type input "[GEOGRAPHIC_DATA], [PERSON_NAME], [PERSON_NAME] 319"
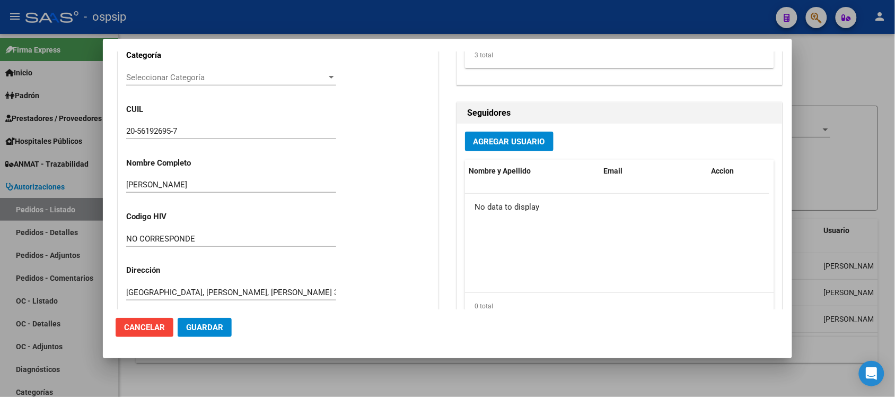
scroll to position [284, 0]
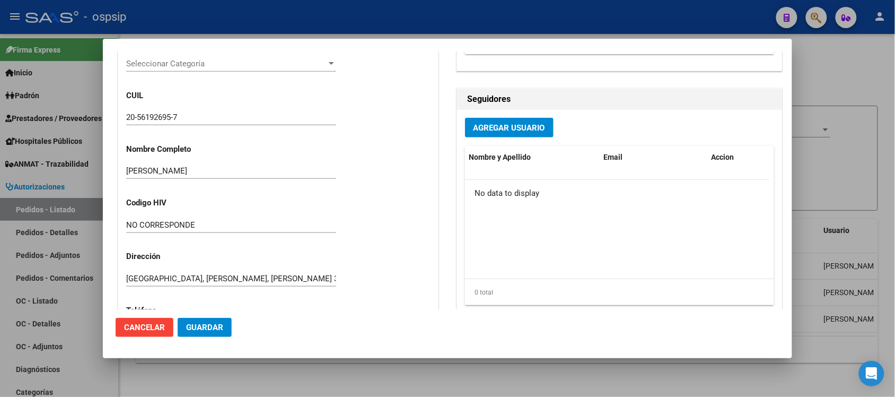
click at [213, 168] on input "[PERSON_NAME]" at bounding box center [231, 171] width 210 height 10
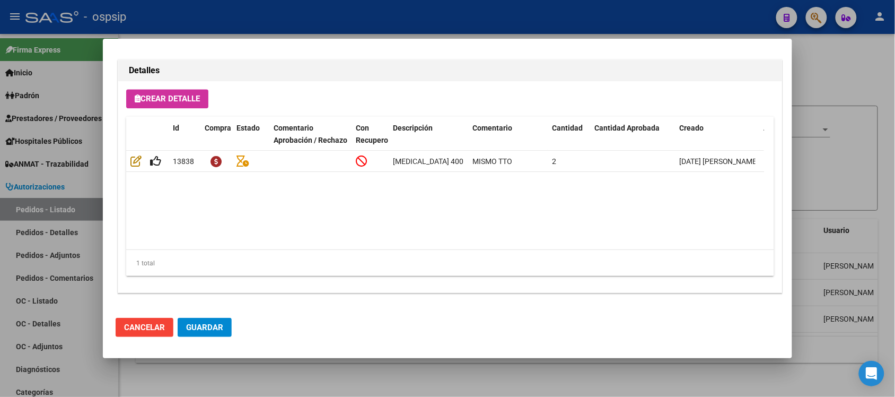
scroll to position [748, 0]
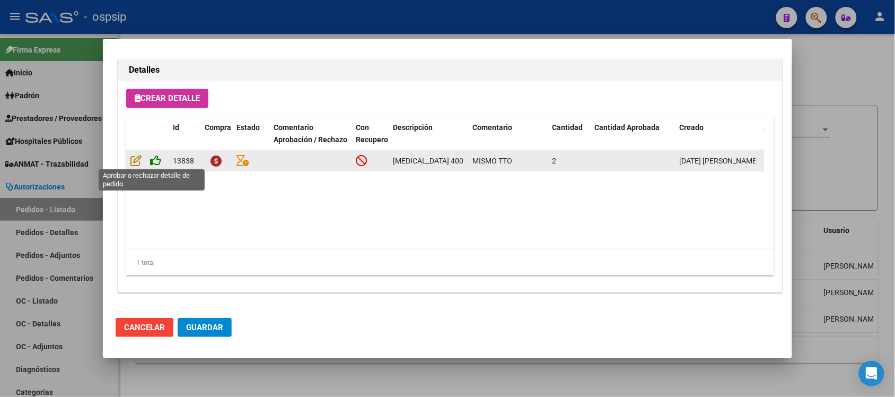
click at [159, 156] on icon at bounding box center [155, 160] width 11 height 12
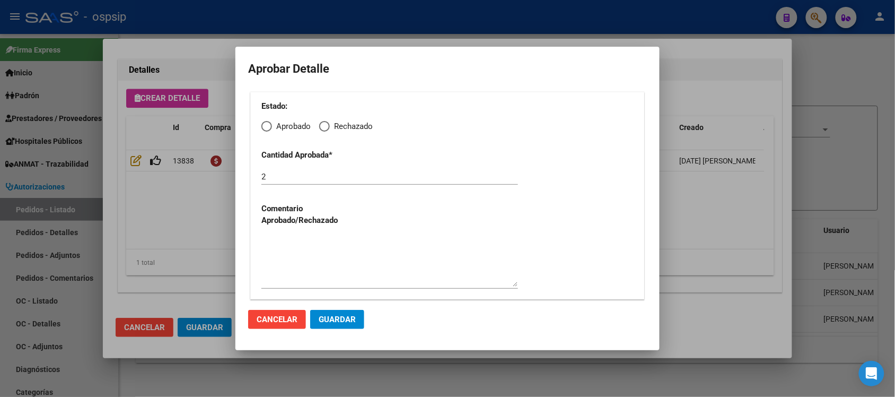
click at [266, 123] on span "Elija una opción" at bounding box center [266, 126] width 11 height 11
click at [266, 123] on input "Aprobado" at bounding box center [266, 126] width 11 height 11
radio input "true"
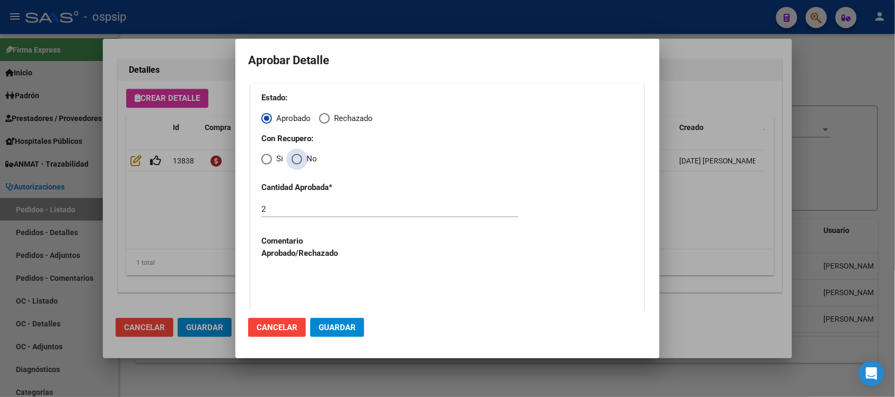
click at [298, 155] on span "Elija una opción" at bounding box center [297, 159] width 11 height 11
click at [298, 155] on input "No" at bounding box center [297, 159] width 11 height 11
radio input "true"
click at [335, 325] on span "Guardar" at bounding box center [337, 327] width 37 height 10
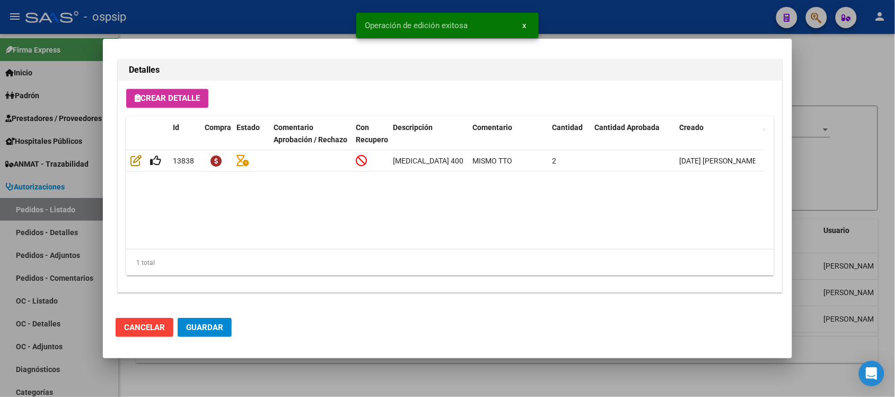
type input "[GEOGRAPHIC_DATA], [PERSON_NAME], [PERSON_NAME] 319"
click at [218, 330] on span "Guardar" at bounding box center [204, 327] width 37 height 10
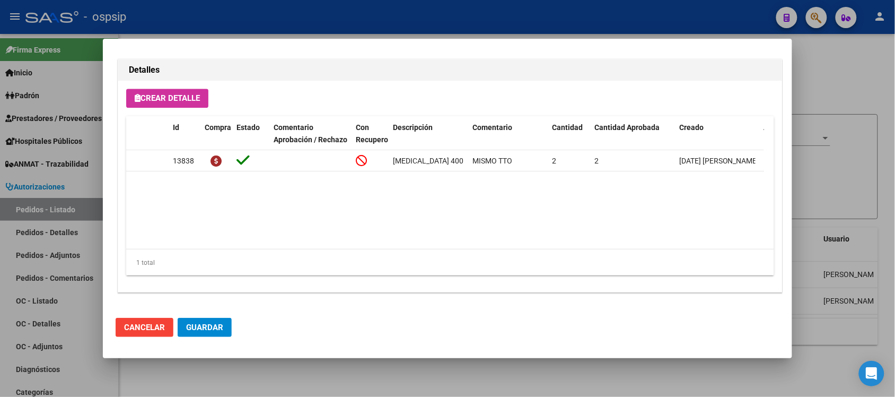
click at [194, 324] on span "Guardar" at bounding box center [204, 327] width 37 height 10
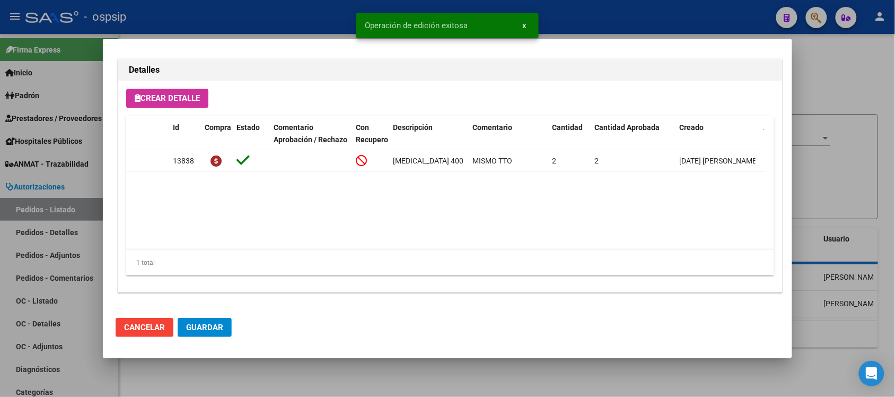
click at [154, 329] on span "Cancelar" at bounding box center [144, 327] width 41 height 10
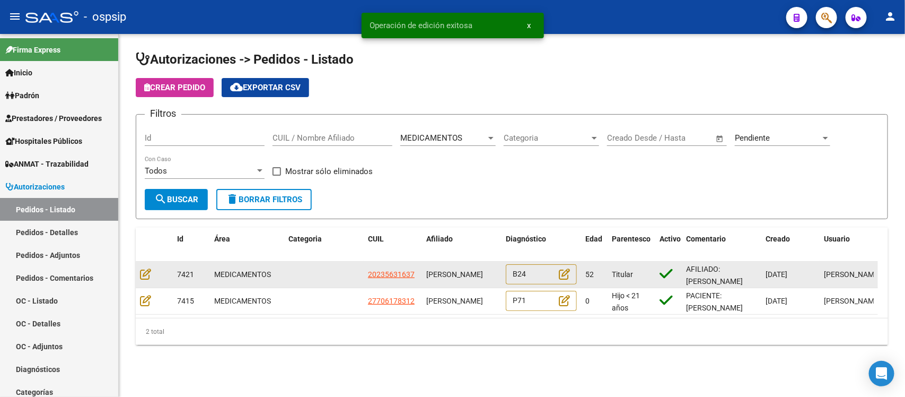
click at [425, 267] on datatable-body-cell "ALEJANDRO DARIO LOPEZ" at bounding box center [462, 274] width 80 height 26
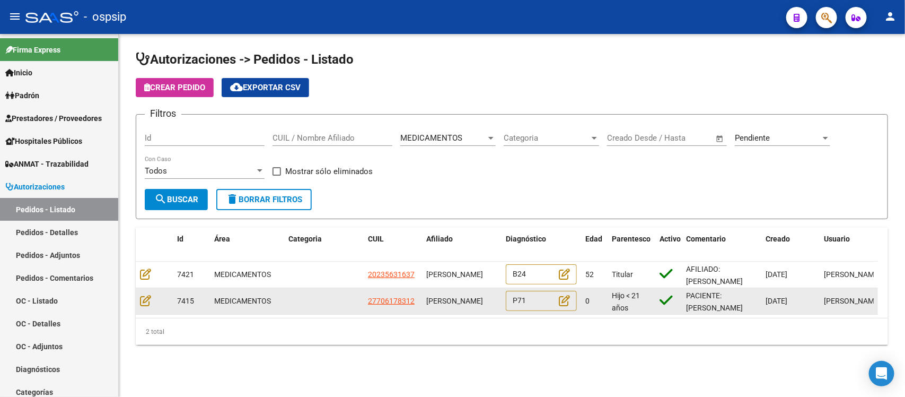
drag, startPoint x: 484, startPoint y: 294, endPoint x: 424, endPoint y: 295, distance: 59.9
click at [424, 295] on datatable-body-cell "[PERSON_NAME]" at bounding box center [462, 301] width 80 height 26
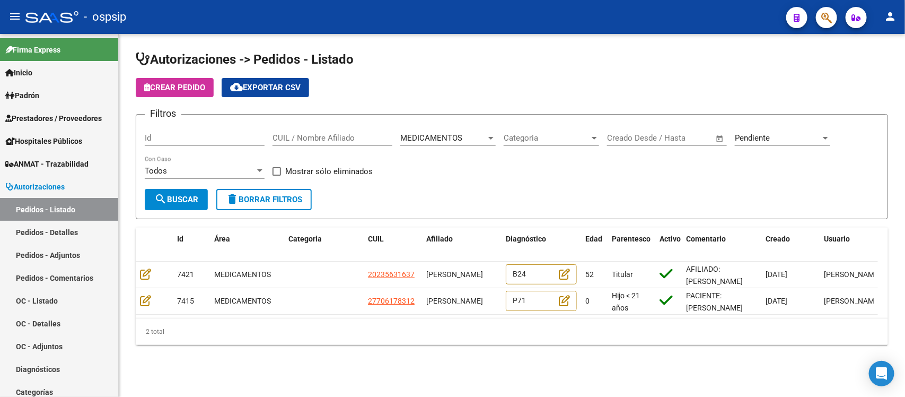
copy span "[PERSON_NAME]"
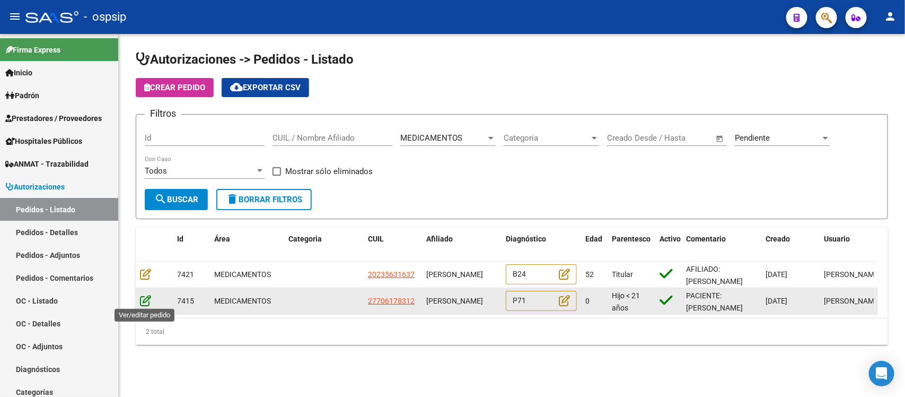
click at [149, 295] on icon at bounding box center [145, 300] width 11 height 12
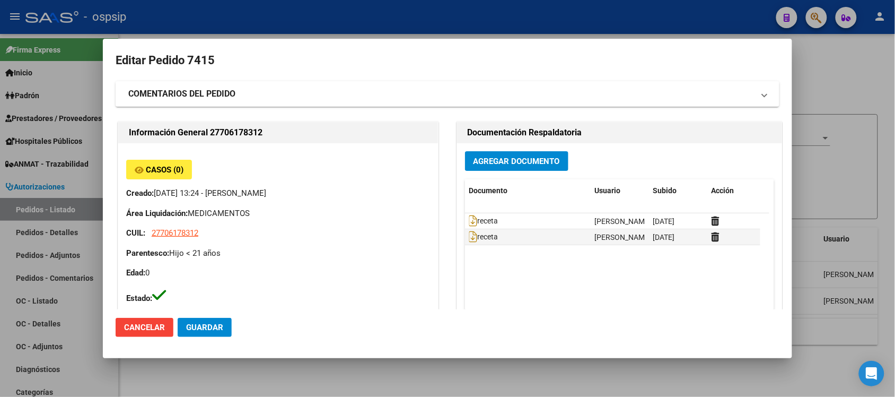
type input "Neuquen, BARRIO CONFLUENCIA, COPAHUE 545"
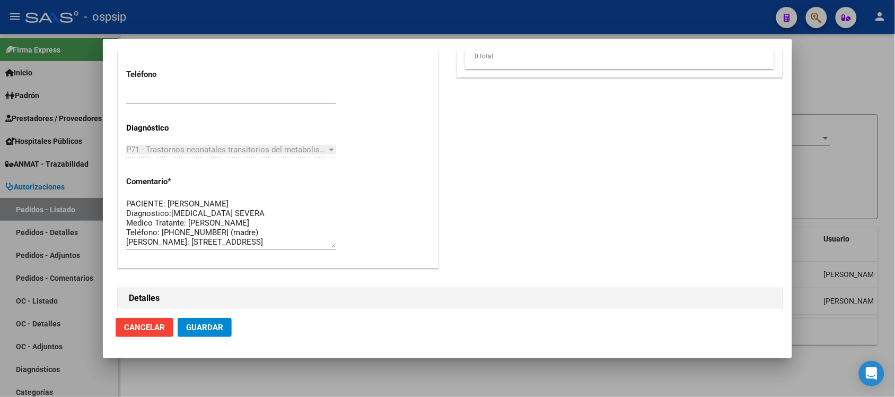
scroll to position [597, 0]
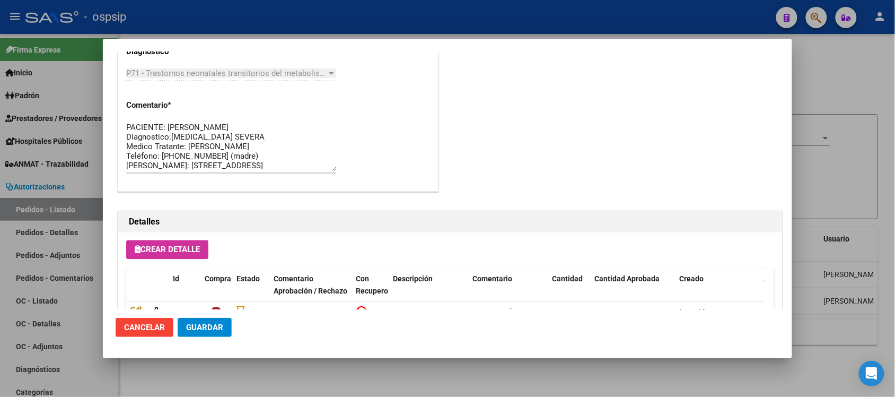
click at [230, 70] on span "P71 - Trastornos neonatales transitorios del metabolismo del calcio y del magne…" at bounding box center [554, 73] width 857 height 10
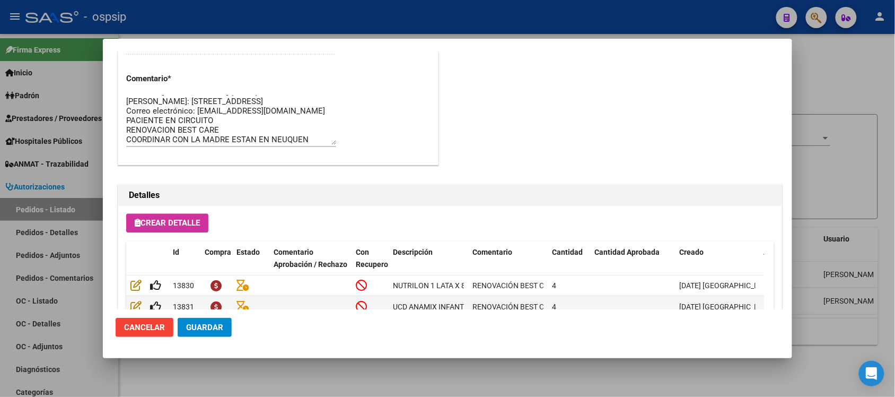
scroll to position [748, 0]
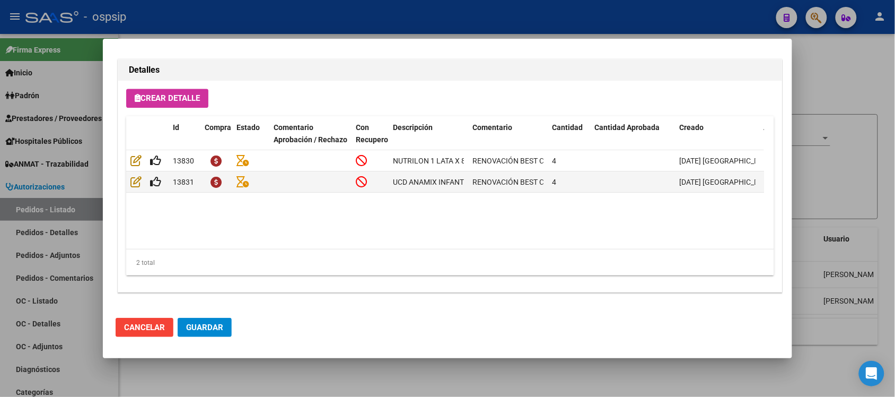
click at [152, 334] on button "Cancelar" at bounding box center [145, 327] width 58 height 19
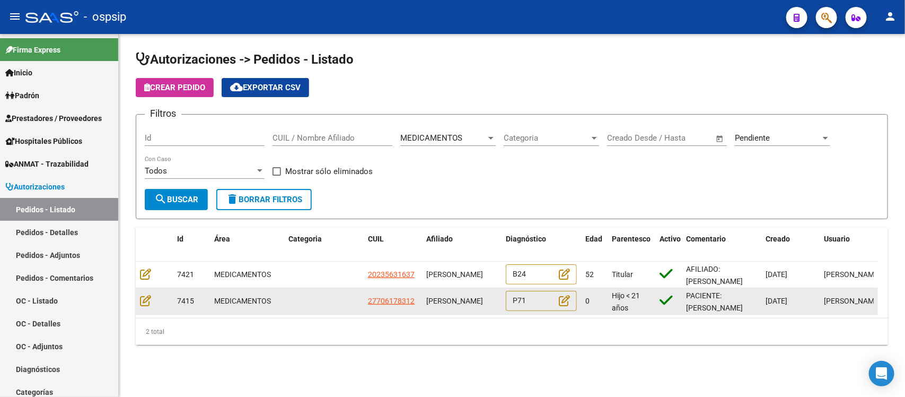
click at [142, 292] on datatable-body-cell at bounding box center [154, 301] width 37 height 26
click at [142, 300] on icon at bounding box center [145, 300] width 11 height 12
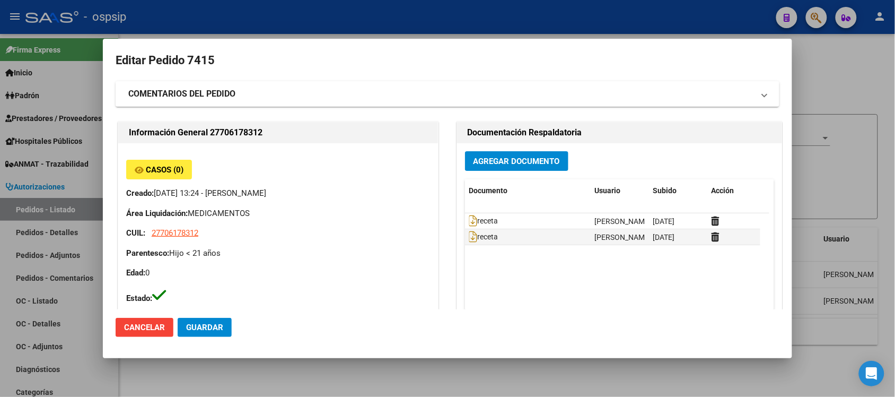
type input "Neuquen, BARRIO CONFLUENCIA, COPAHUE 545"
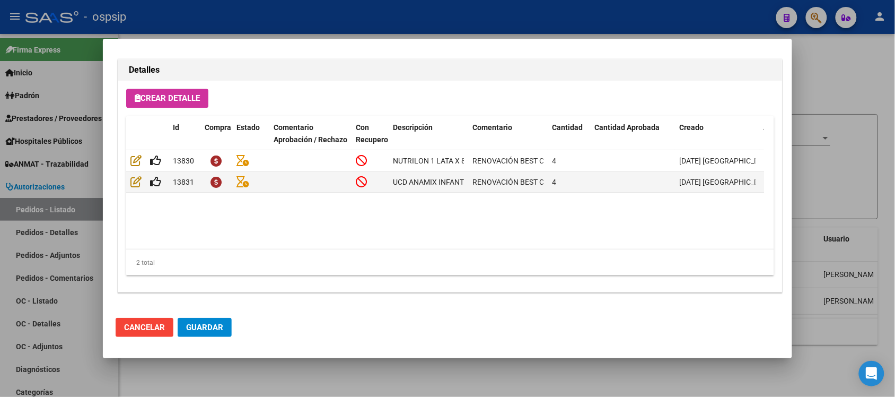
click at [126, 331] on span "Cancelar" at bounding box center [144, 327] width 41 height 10
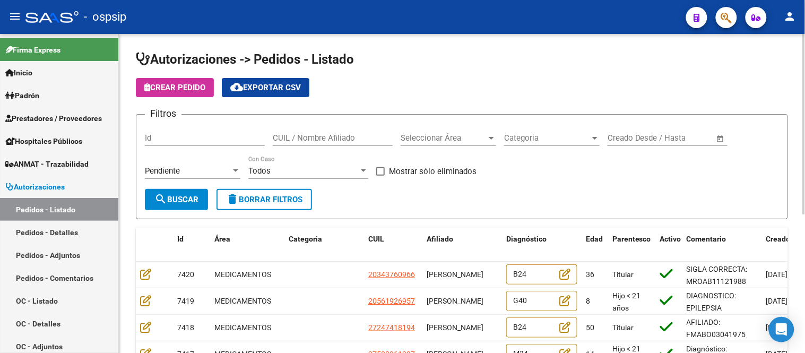
click at [292, 138] on input "CUIL / Nombre Afiliado" at bounding box center [333, 138] width 120 height 10
paste input "[PERSON_NAME]"
type input "[PERSON_NAME]"
click at [194, 175] on div "Pendiente" at bounding box center [188, 171] width 86 height 10
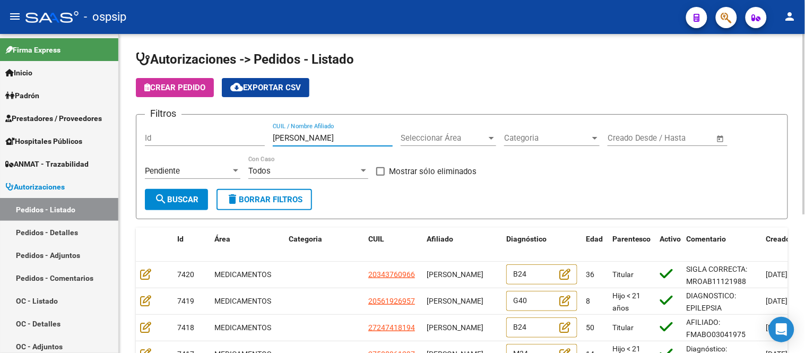
scroll to position [0, 0]
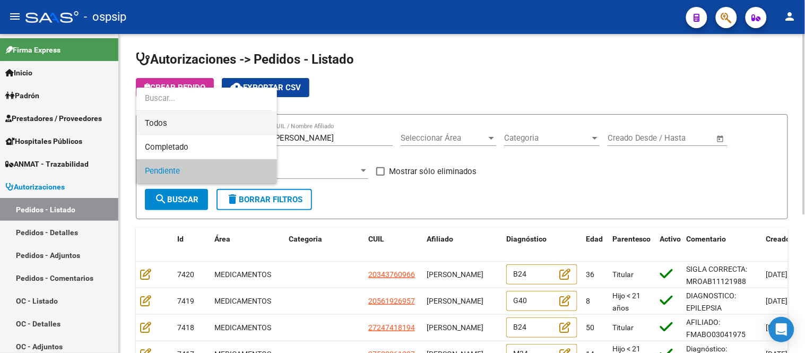
click at [183, 124] on span "Todos" at bounding box center [207, 123] width 124 height 24
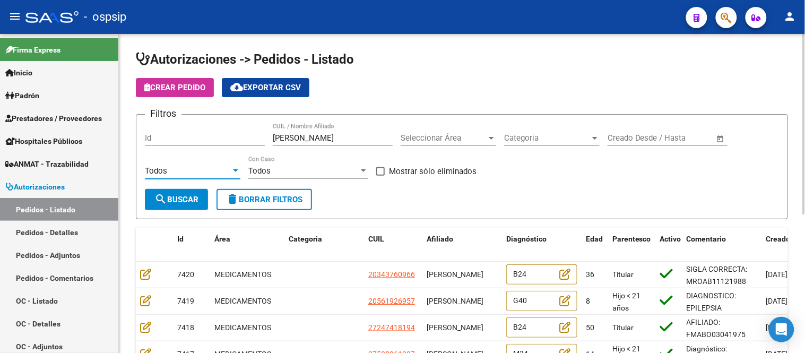
click at [173, 197] on span "search Buscar" at bounding box center [176, 200] width 44 height 10
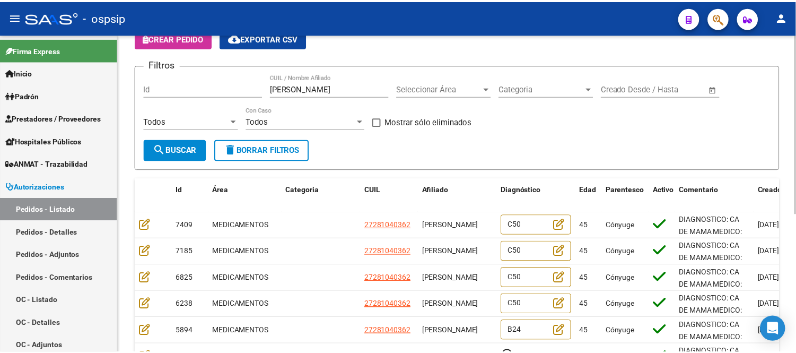
scroll to position [118, 0]
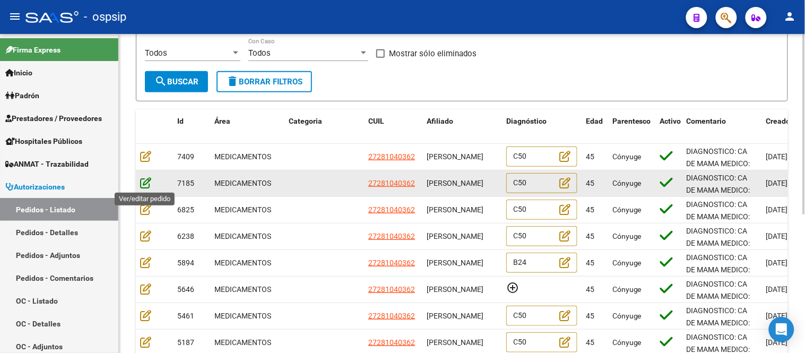
click at [147, 183] on icon at bounding box center [145, 183] width 11 height 12
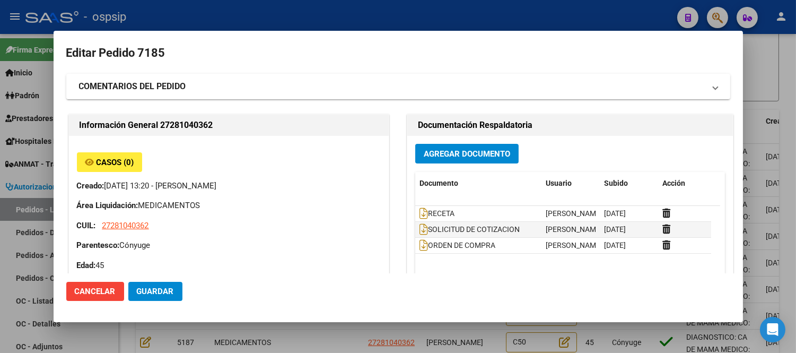
type input "[GEOGRAPHIC_DATA], [PERSON_NAME][STREET_ADDRESS], Piso: 01, Departamento: 1"
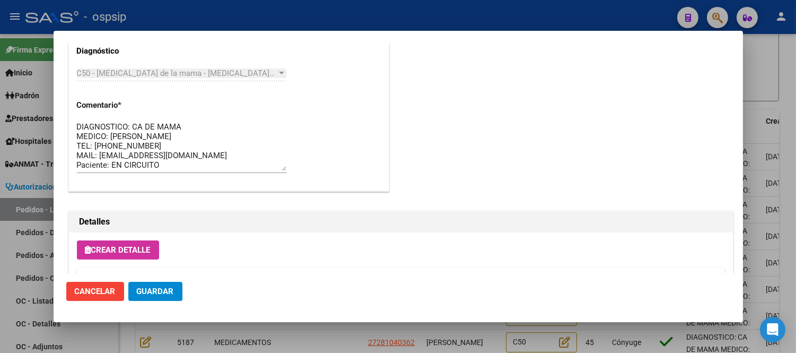
scroll to position [776, 0]
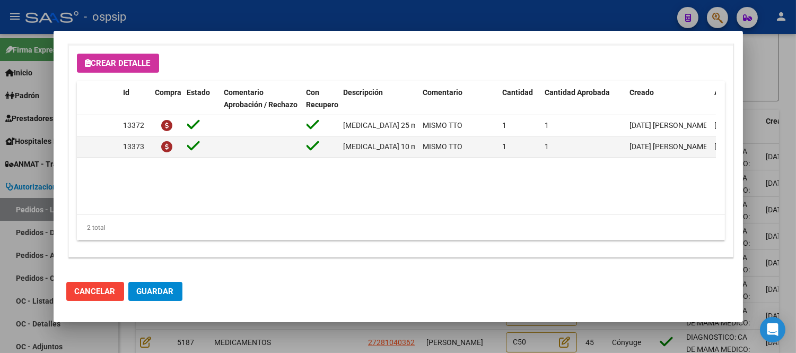
click at [147, 284] on button "Guardar" at bounding box center [155, 291] width 54 height 19
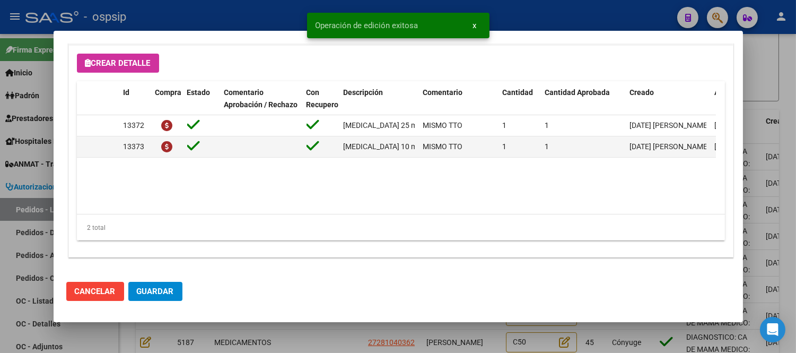
click at [85, 290] on span "Cancelar" at bounding box center [95, 291] width 41 height 10
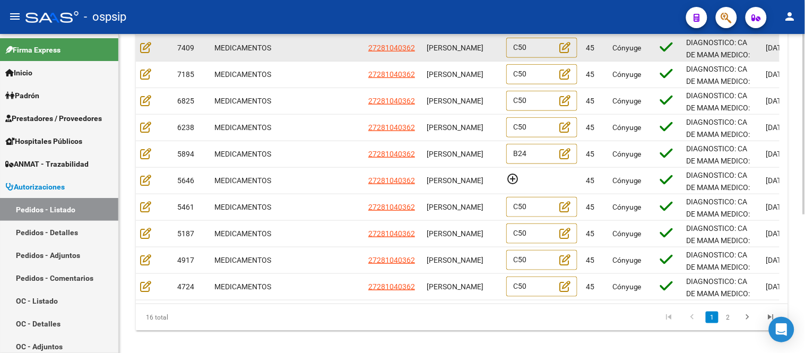
scroll to position [235, 0]
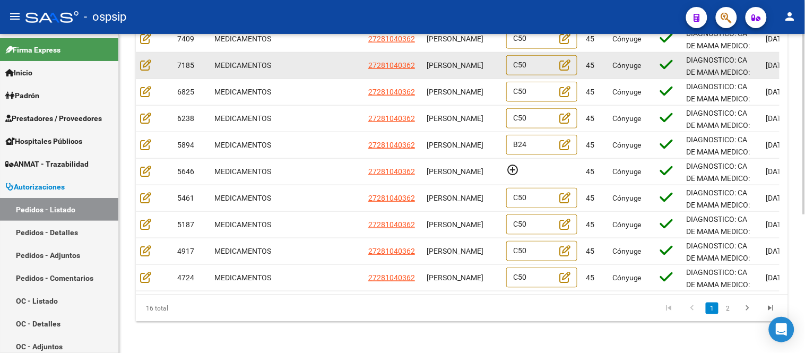
drag, startPoint x: 427, startPoint y: 58, endPoint x: 438, endPoint y: 59, distance: 10.6
click at [438, 61] on span "[PERSON_NAME]" at bounding box center [454, 65] width 57 height 8
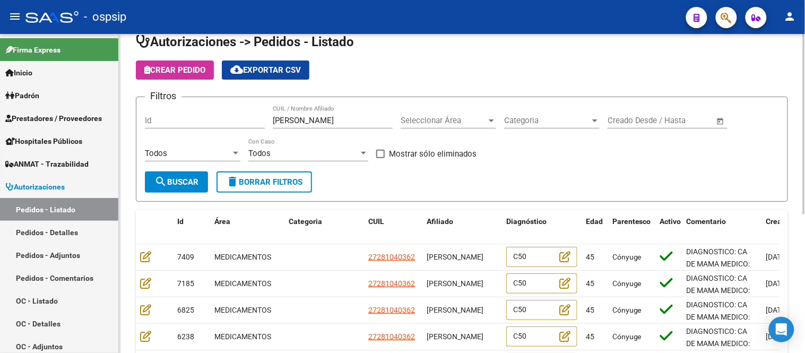
scroll to position [0, 0]
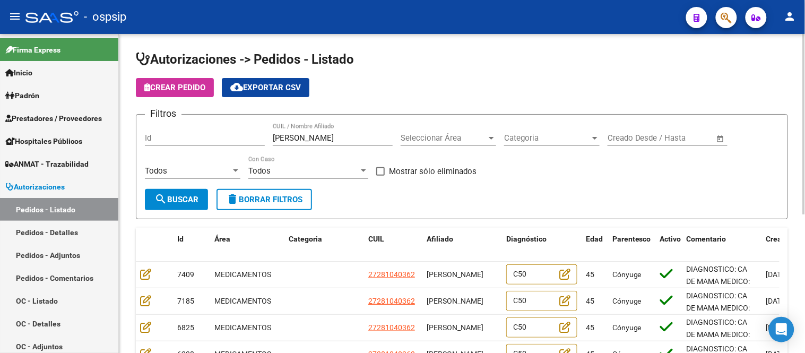
click at [301, 138] on input "[PERSON_NAME]" at bounding box center [333, 138] width 120 height 10
paste input "[PERSON_NAME]"
type input "[PERSON_NAME]"
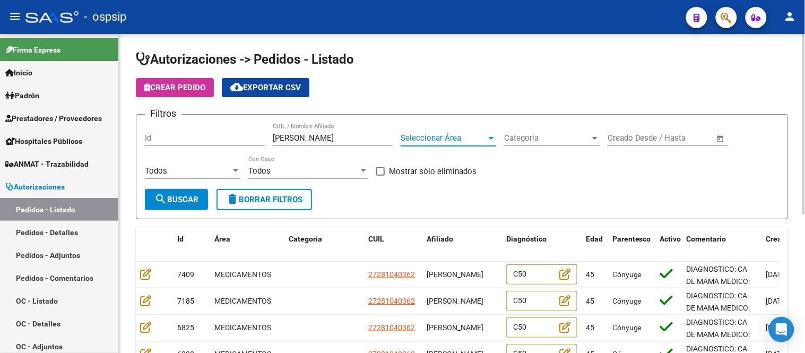
click at [406, 136] on span "Seleccionar Área" at bounding box center [443, 138] width 86 height 10
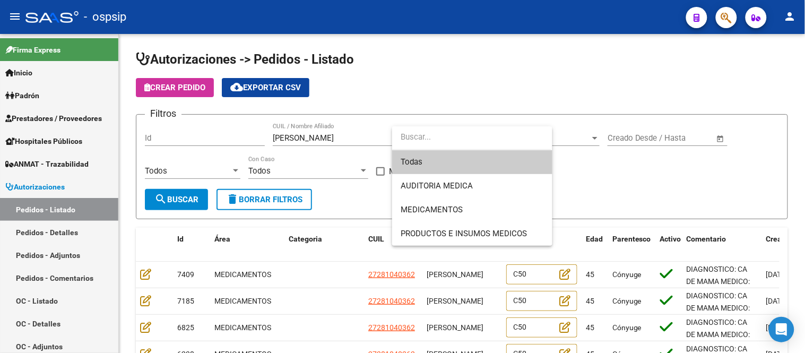
click at [383, 134] on div at bounding box center [402, 176] width 805 height 353
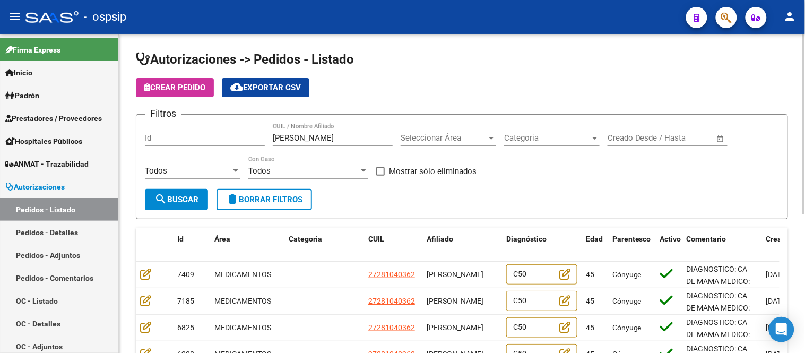
click at [181, 198] on span "search Buscar" at bounding box center [176, 200] width 44 height 10
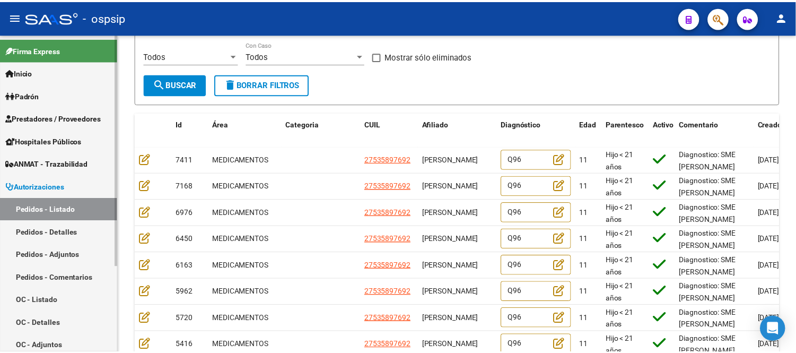
scroll to position [118, 0]
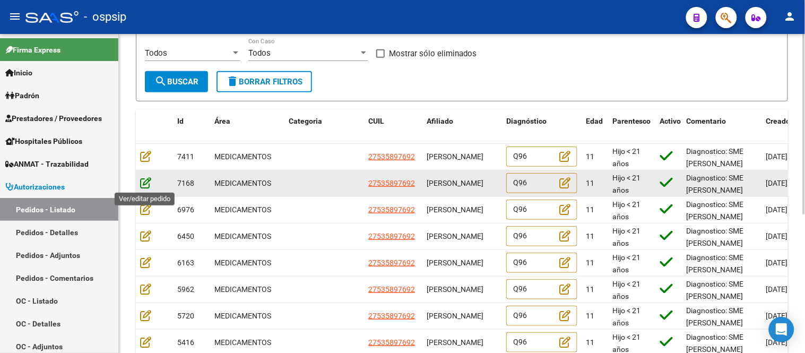
click at [142, 186] on icon at bounding box center [145, 183] width 11 height 12
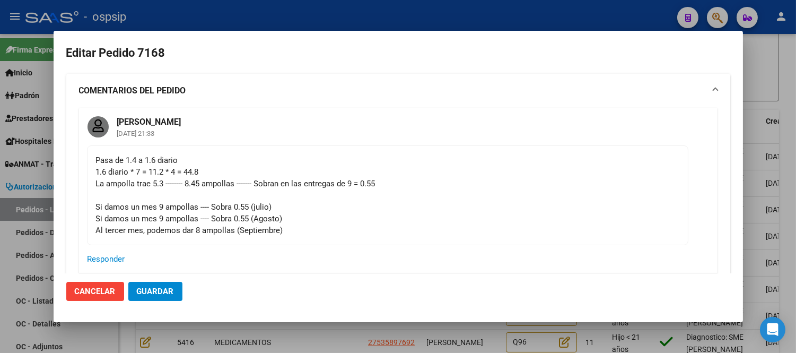
type input "[GEOGRAPHIC_DATA], [PERSON_NAME], 1143 1876"
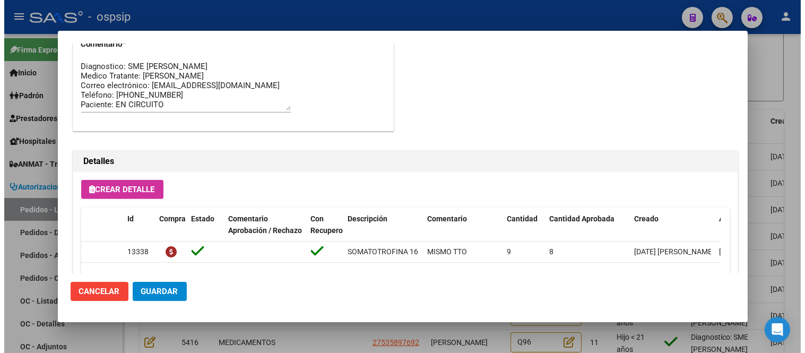
scroll to position [1001, 0]
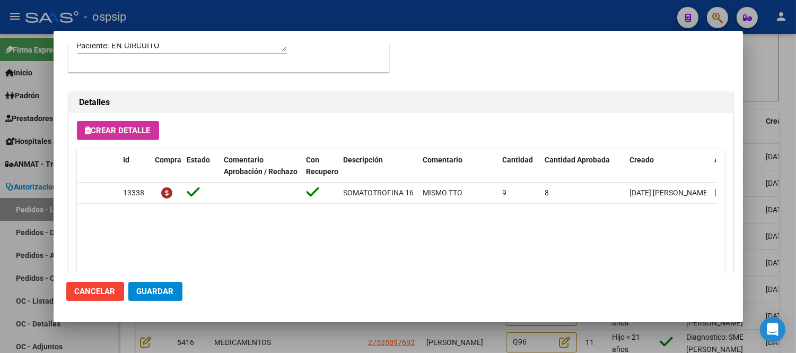
click at [98, 290] on span "Cancelar" at bounding box center [95, 291] width 41 height 10
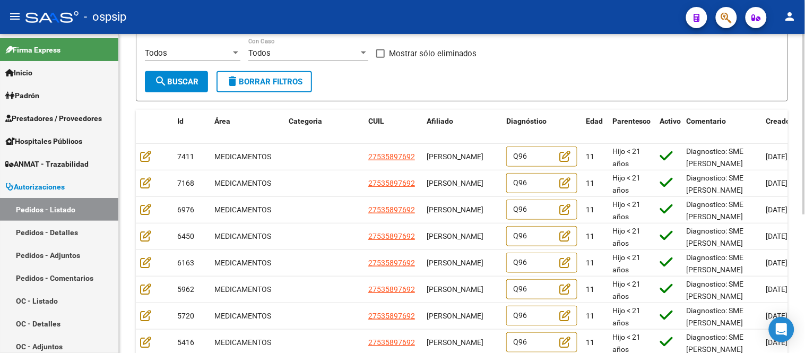
scroll to position [0, 0]
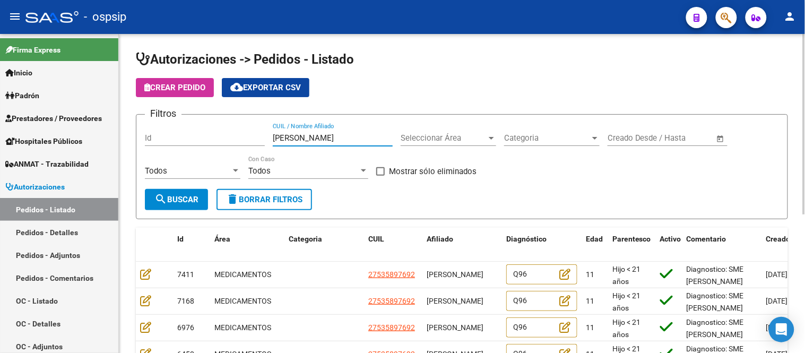
click at [361, 137] on input "[PERSON_NAME]" at bounding box center [333, 138] width 120 height 10
click at [360, 137] on input "[PERSON_NAME]" at bounding box center [333, 138] width 120 height 10
click at [298, 141] on input "[PERSON_NAME]" at bounding box center [333, 138] width 120 height 10
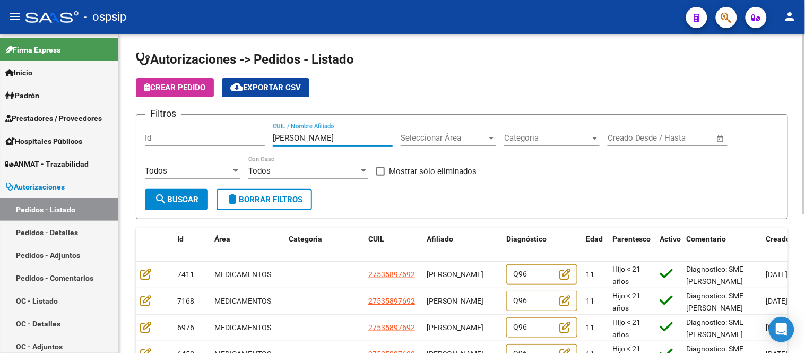
click at [298, 141] on input "[PERSON_NAME]" at bounding box center [333, 138] width 120 height 10
paste input "[PERSON_NAME][MEDICAL_DATA]"
type input "[PERSON_NAME][MEDICAL_DATA]"
click at [183, 195] on span "search Buscar" at bounding box center [176, 200] width 44 height 10
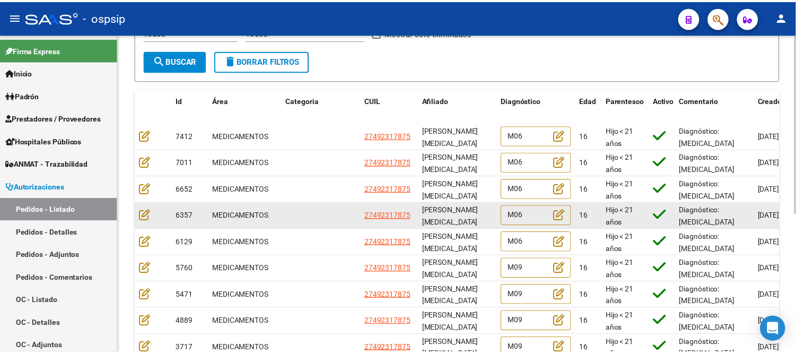
scroll to position [118, 0]
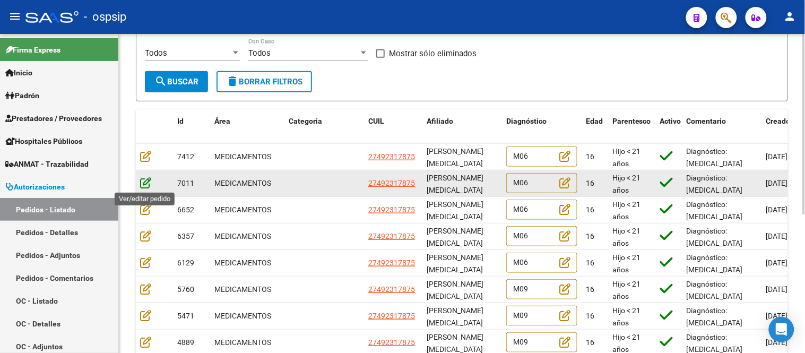
click at [140, 179] on icon at bounding box center [145, 183] width 11 height 12
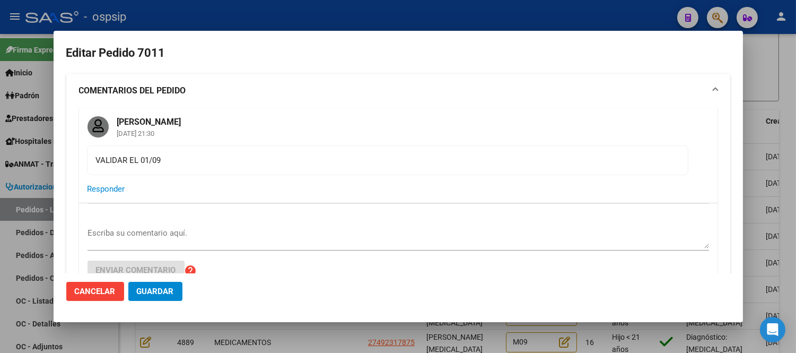
type input "[GEOGRAPHIC_DATA], [PERSON_NAME], SUDAMERICA 6028"
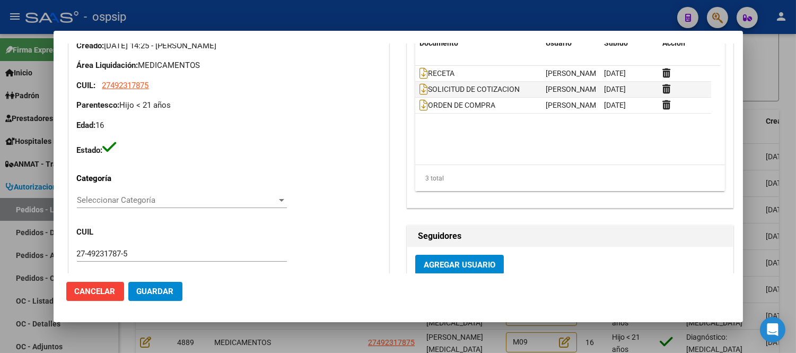
scroll to position [353, 0]
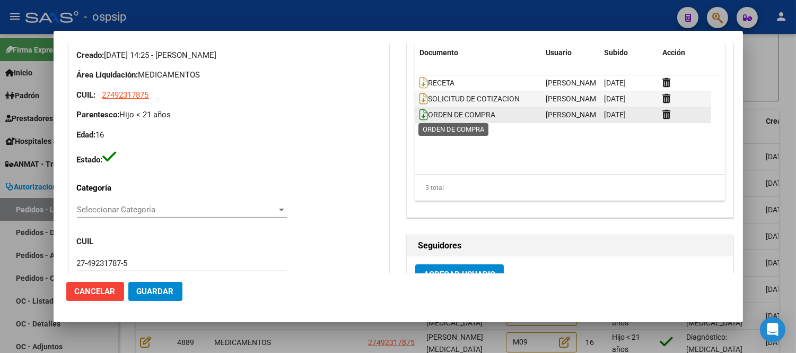
click at [419, 114] on icon at bounding box center [423, 115] width 8 height 12
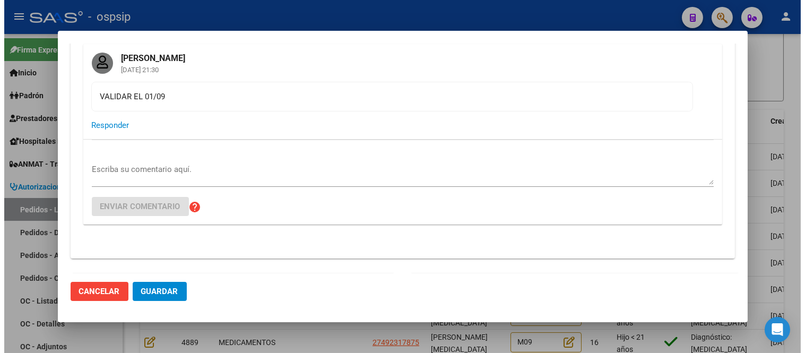
scroll to position [56, 0]
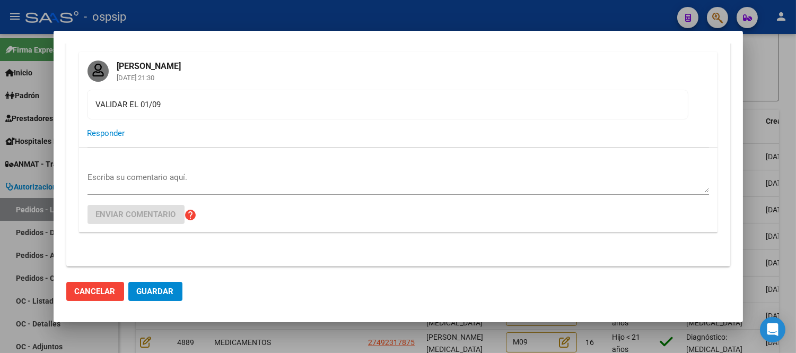
click at [761, 114] on div at bounding box center [398, 176] width 796 height 353
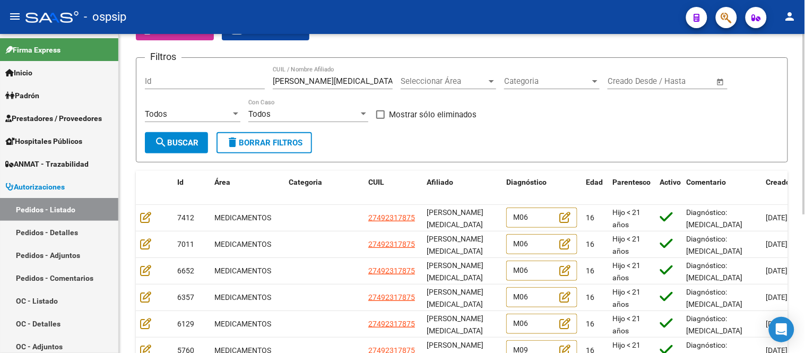
scroll to position [0, 0]
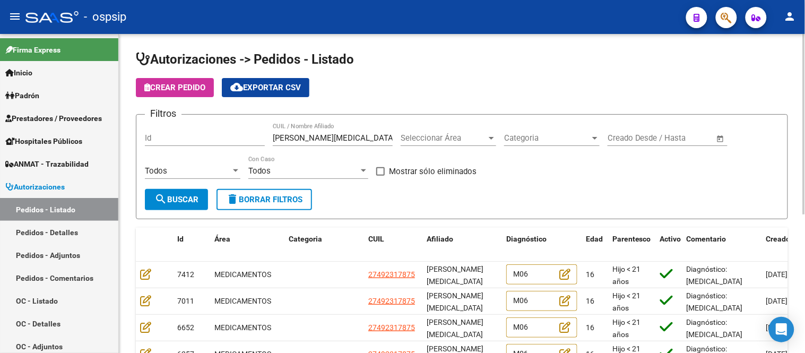
click at [317, 138] on input "[PERSON_NAME][MEDICAL_DATA]" at bounding box center [333, 138] width 120 height 10
click at [318, 138] on input "[PERSON_NAME][MEDICAL_DATA]" at bounding box center [333, 138] width 120 height 10
paste input "[PERSON_NAME]"
type input "[PERSON_NAME]"
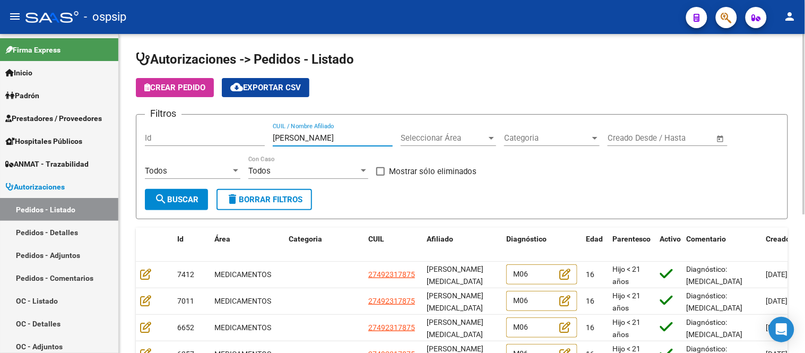
click at [187, 197] on span "search Buscar" at bounding box center [176, 200] width 44 height 10
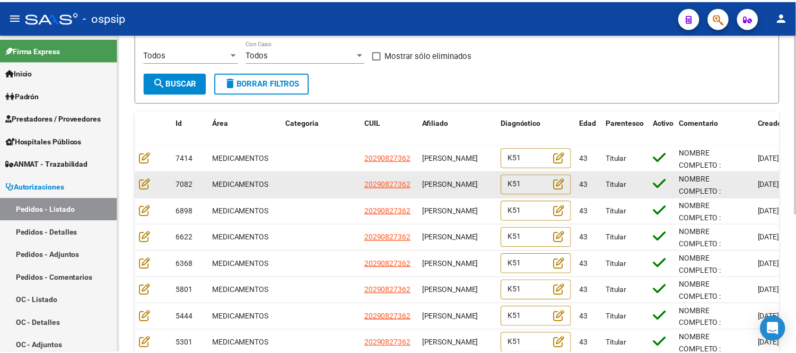
scroll to position [118, 0]
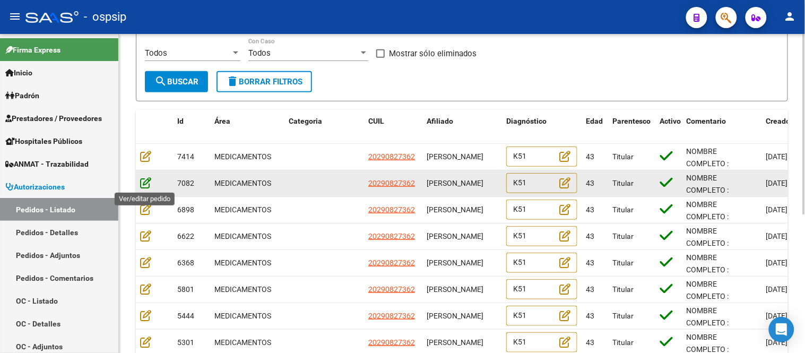
click at [141, 182] on icon at bounding box center [145, 183] width 11 height 12
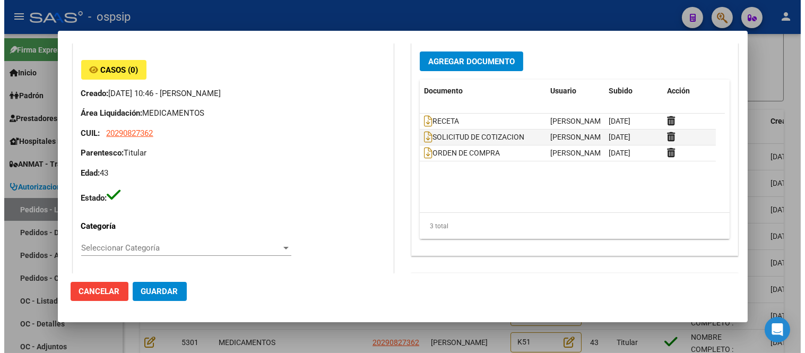
scroll to position [0, 0]
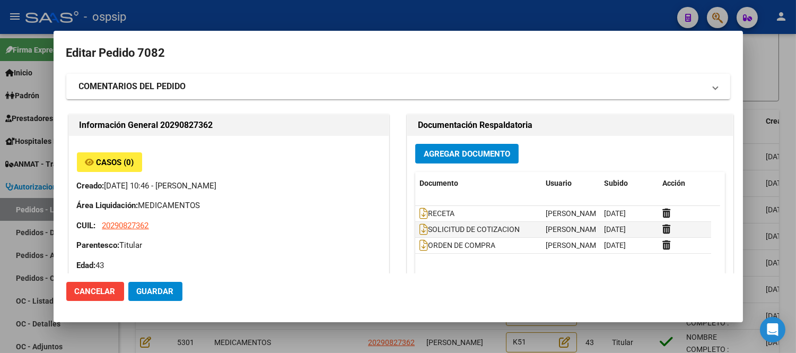
click at [776, 71] on div at bounding box center [398, 176] width 796 height 353
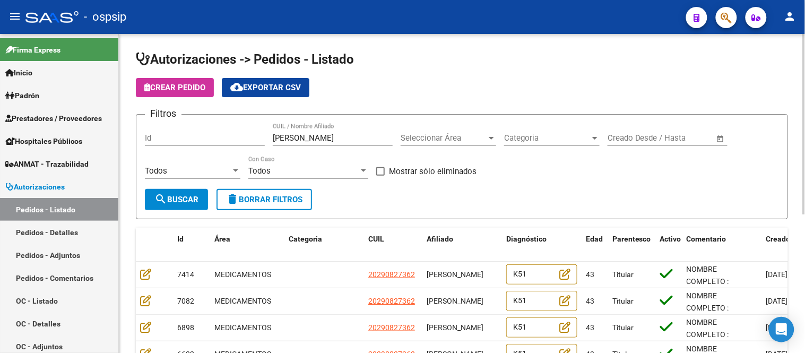
click at [334, 132] on div "[PERSON_NAME] CUIL / Nombre Afiliado" at bounding box center [333, 134] width 120 height 23
click at [329, 135] on input "[PERSON_NAME]" at bounding box center [333, 138] width 120 height 10
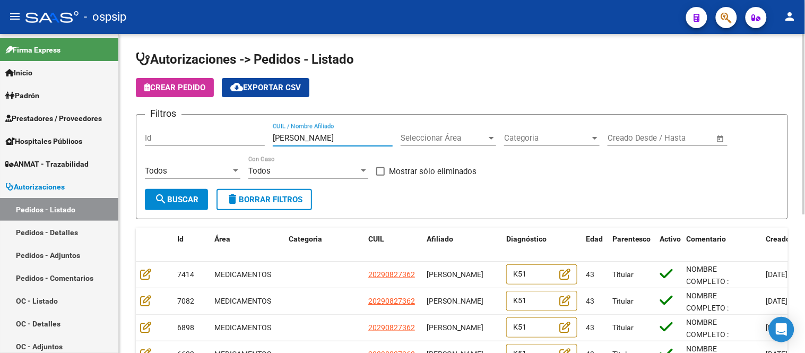
click at [329, 135] on input "[PERSON_NAME]" at bounding box center [333, 138] width 120 height 10
paste input "[PERSON_NAME]"
type input "[PERSON_NAME]"
click at [195, 195] on span "search Buscar" at bounding box center [176, 200] width 44 height 10
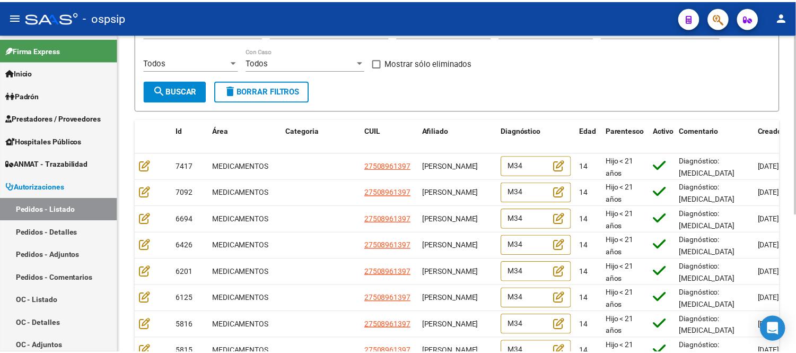
scroll to position [177, 0]
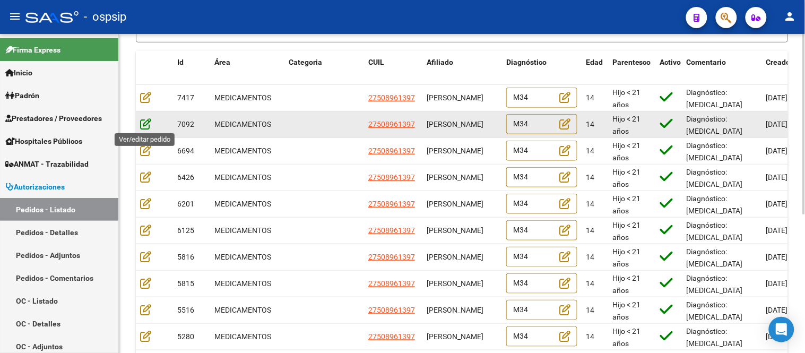
click at [143, 125] on icon at bounding box center [145, 124] width 11 height 12
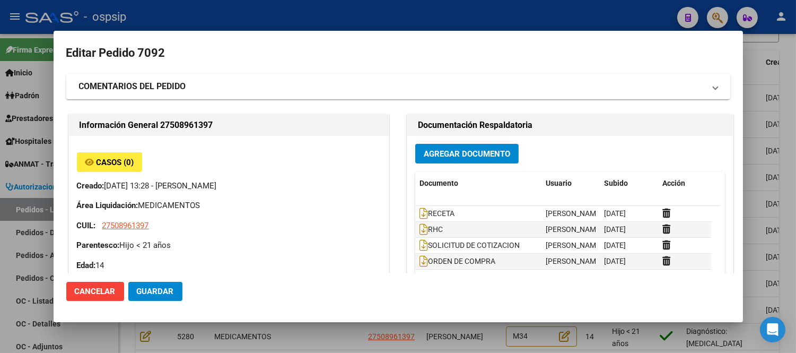
type input "[GEOGRAPHIC_DATA], BURZACO, CNEL [PERSON_NAME] 1441, Departamento: CAS"
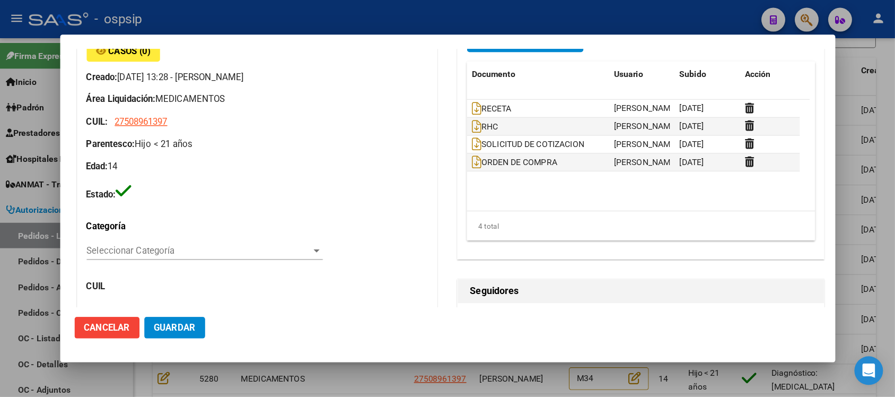
scroll to position [69, 0]
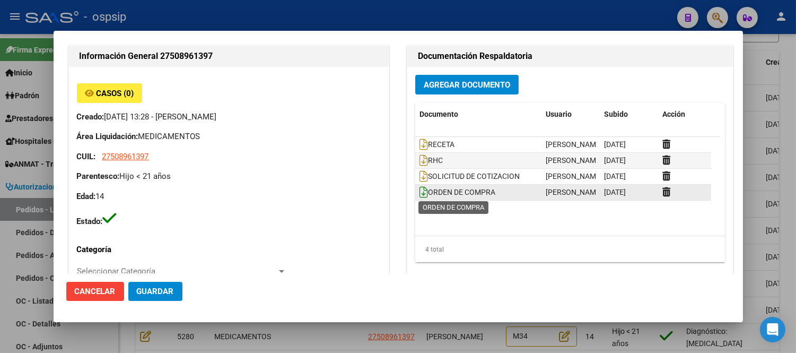
click at [419, 189] on icon at bounding box center [423, 192] width 8 height 12
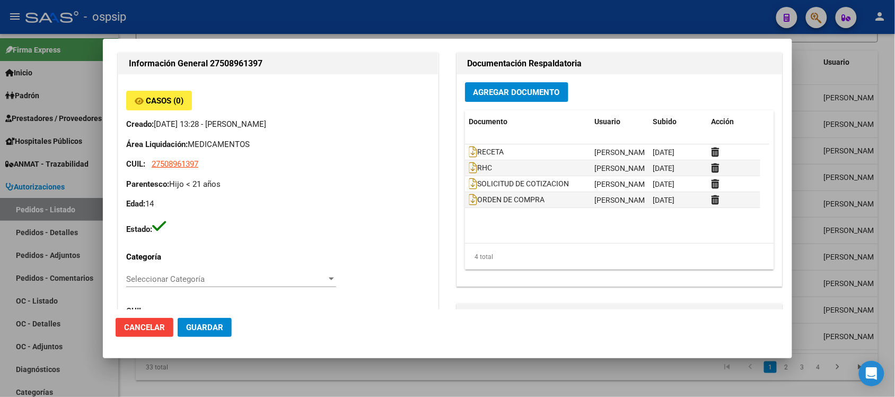
click at [142, 322] on span "Cancelar" at bounding box center [144, 327] width 41 height 10
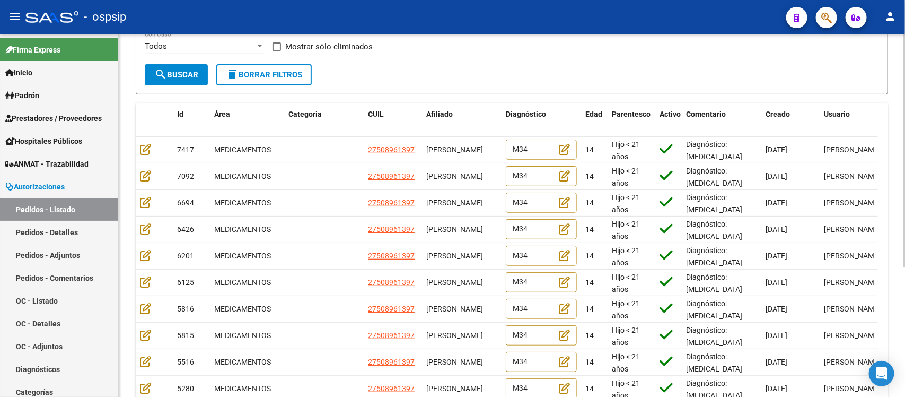
scroll to position [0, 0]
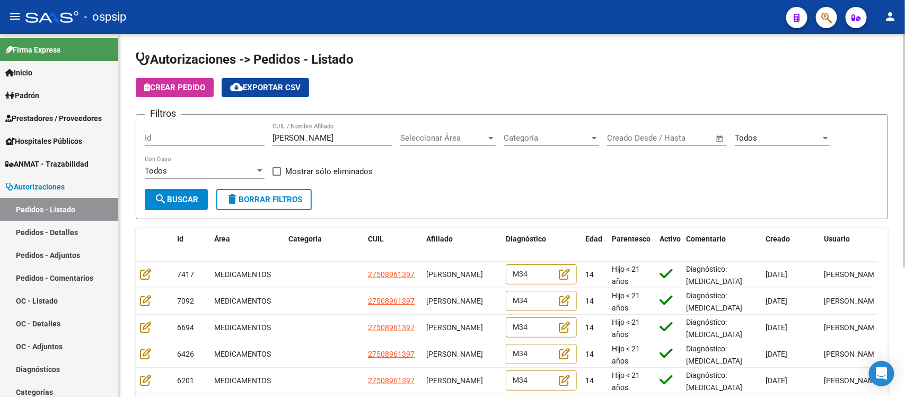
click at [332, 134] on input "[PERSON_NAME]" at bounding box center [333, 138] width 120 height 10
paste input "[PERSON_NAME]"
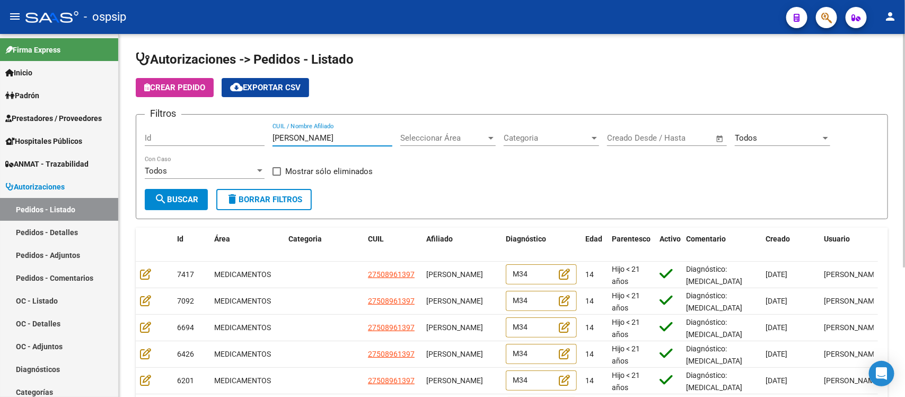
type input "[PERSON_NAME]"
click at [183, 208] on form "Filtros Id MAXIMO [PERSON_NAME] CUIL / Nombre Afiliado Seleccionar Área Selecci…" at bounding box center [512, 166] width 753 height 105
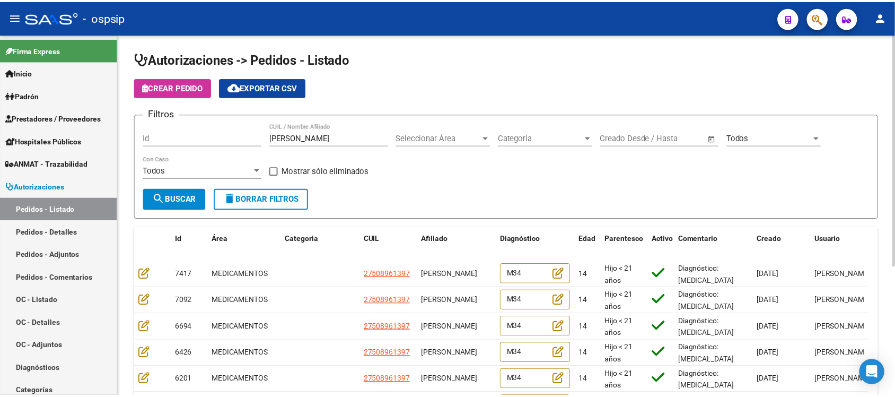
scroll to position [0, 0]
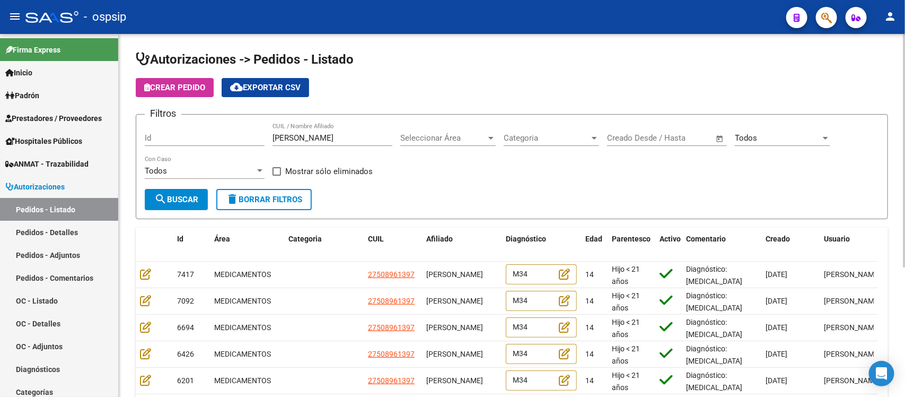
click at [187, 197] on span "search Buscar" at bounding box center [176, 200] width 44 height 10
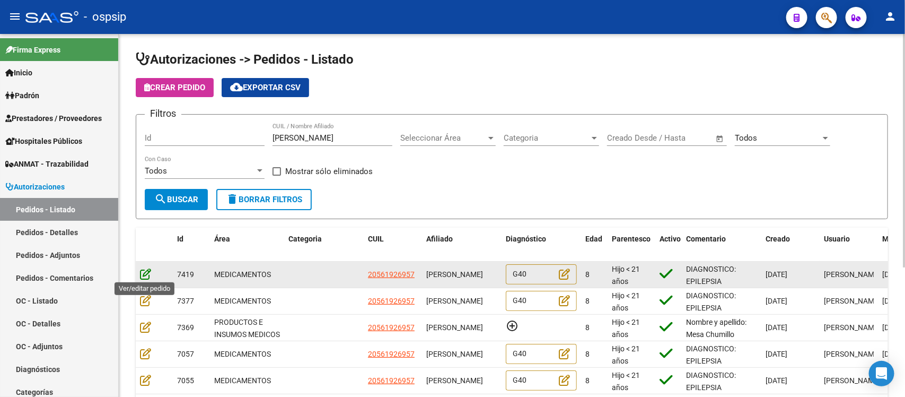
click at [142, 268] on icon at bounding box center [145, 274] width 11 height 12
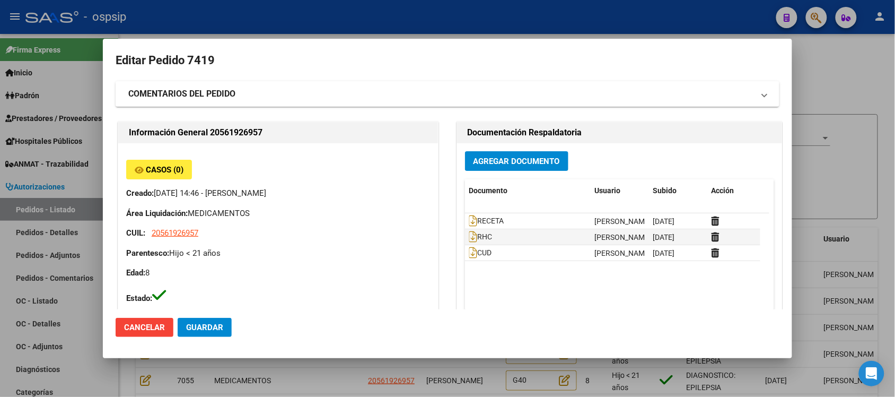
type input "[GEOGRAPHIC_DATA], [PERSON_NAME], [PERSON_NAME] 319"
click at [156, 330] on span "Cancelar" at bounding box center [144, 327] width 41 height 10
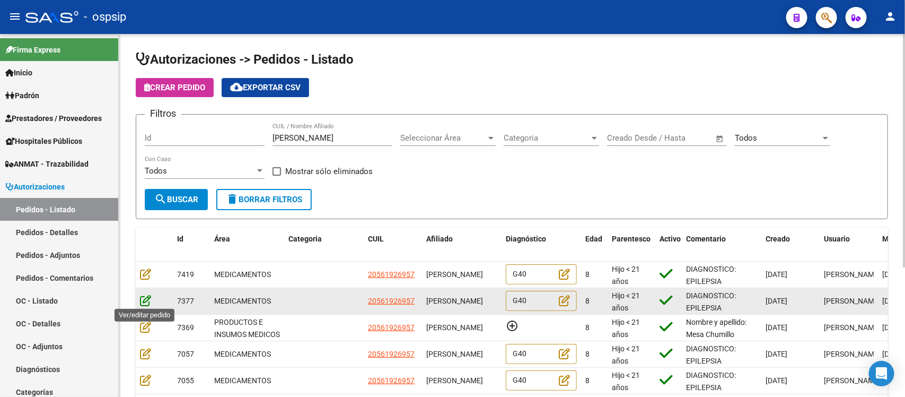
click at [150, 295] on icon at bounding box center [145, 300] width 11 height 12
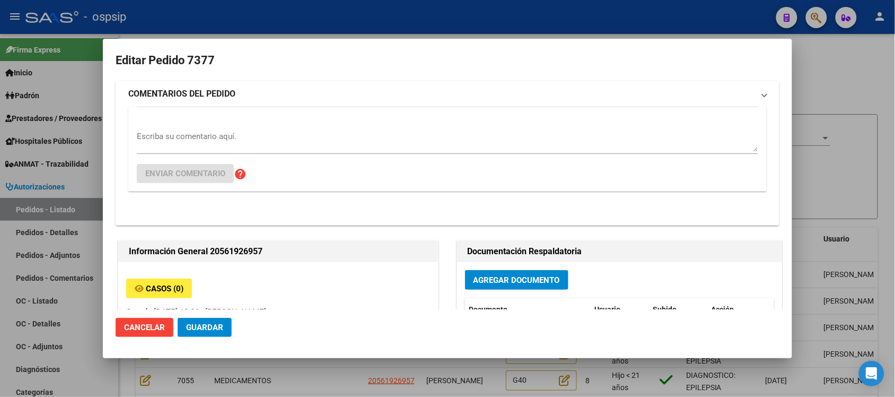
type input "[GEOGRAPHIC_DATA], [PERSON_NAME], [PERSON_NAME] 319"
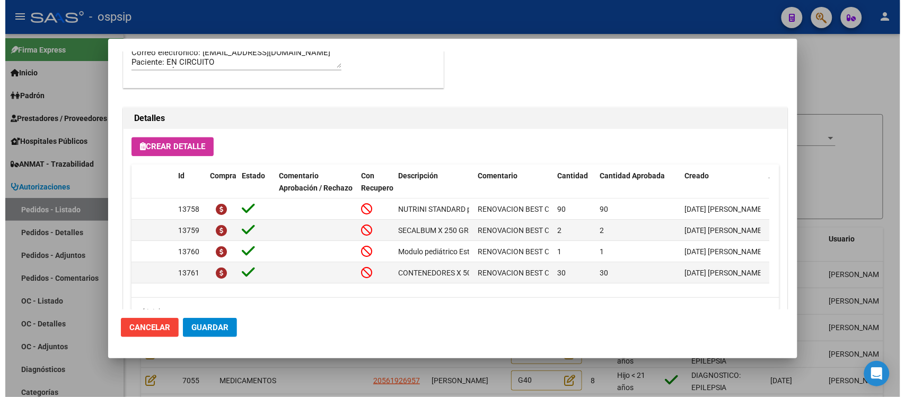
scroll to position [748, 0]
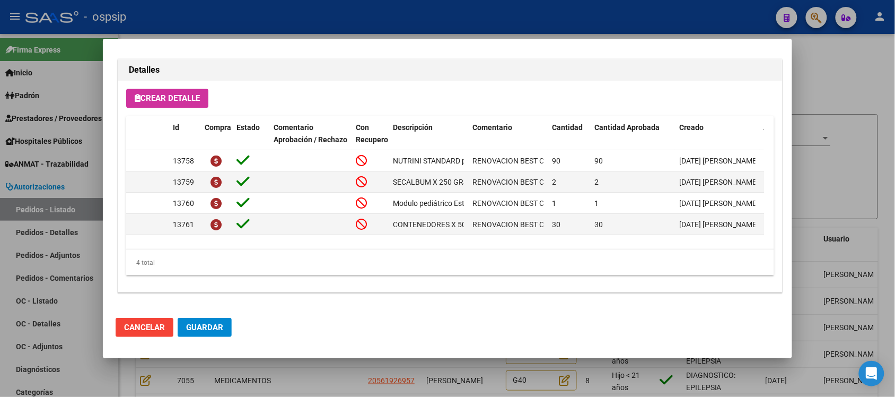
click at [804, 168] on div at bounding box center [447, 198] width 895 height 397
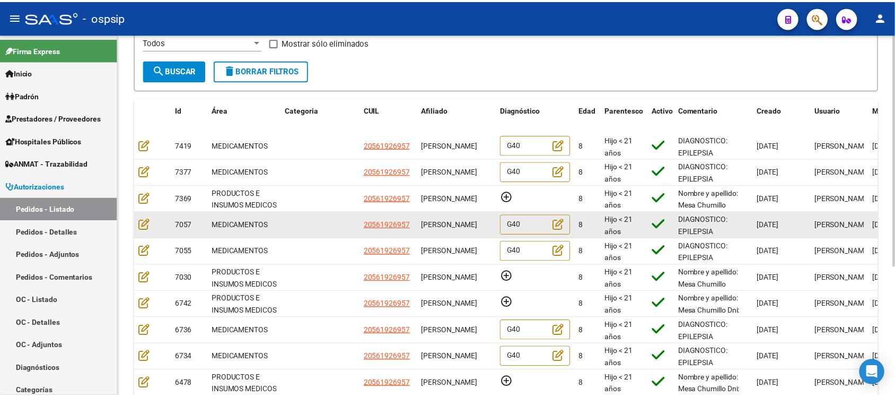
scroll to position [133, 0]
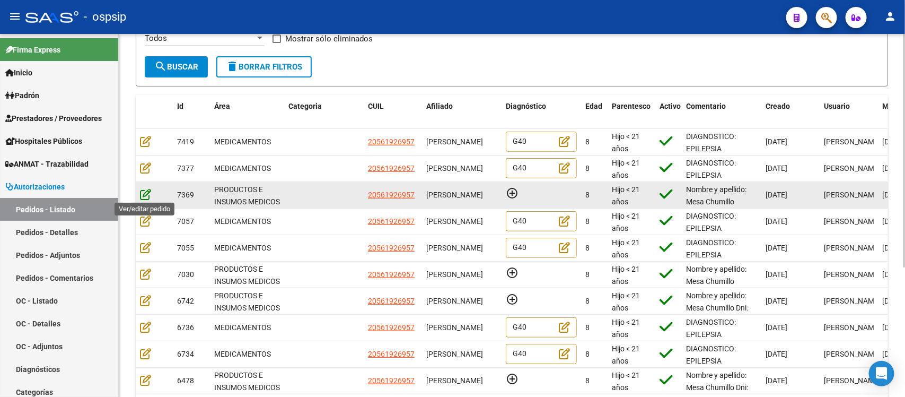
click at [140, 195] on icon at bounding box center [145, 194] width 11 height 12
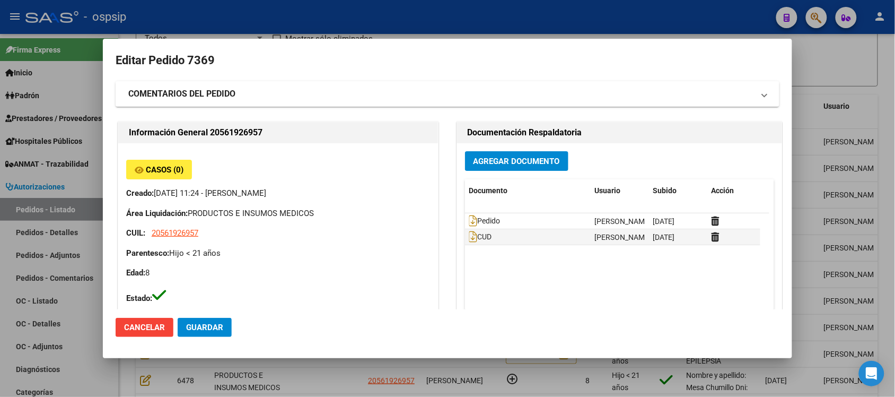
type input "[GEOGRAPHIC_DATA], [PERSON_NAME], [PERSON_NAME] 319"
click at [804, 130] on div at bounding box center [447, 198] width 895 height 397
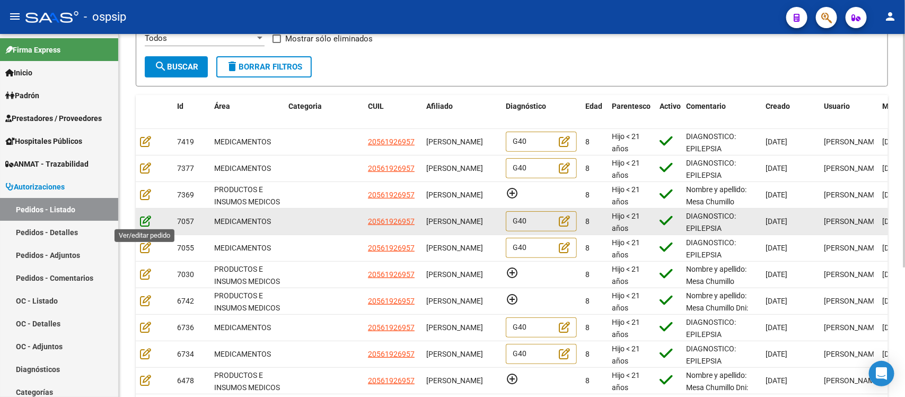
click at [149, 223] on icon at bounding box center [145, 221] width 11 height 12
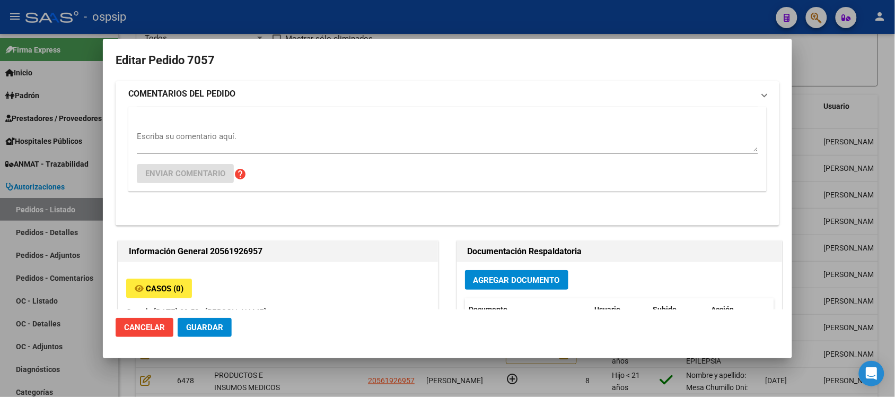
type input "[GEOGRAPHIC_DATA], [PERSON_NAME], [PERSON_NAME] 319"
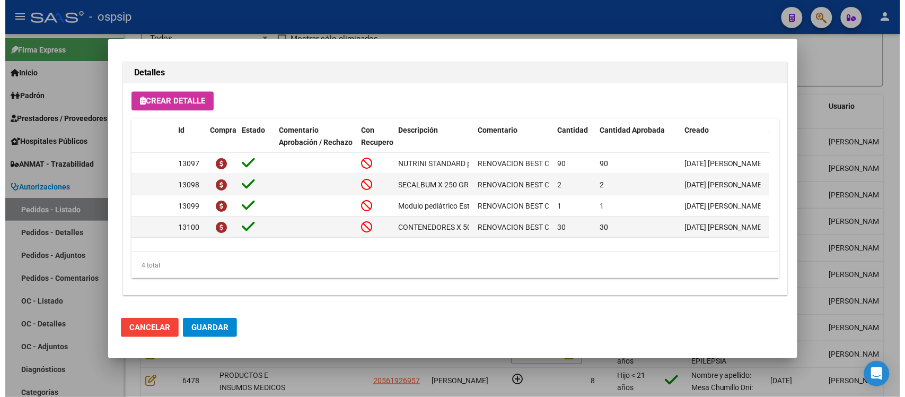
scroll to position [748, 0]
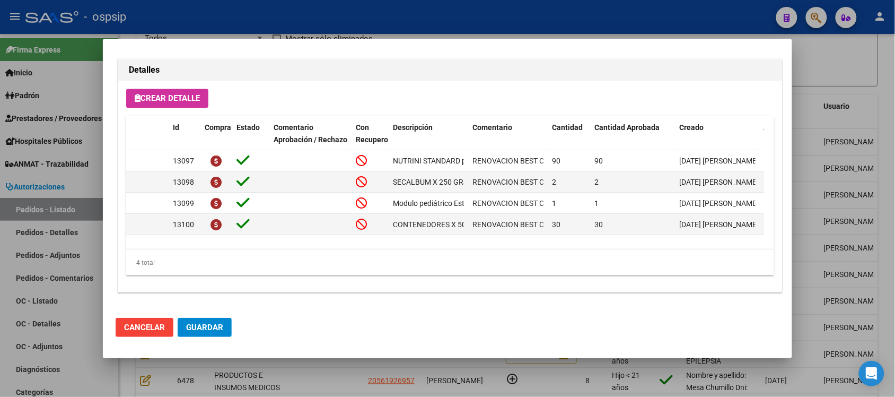
click at [804, 166] on div at bounding box center [447, 198] width 895 height 397
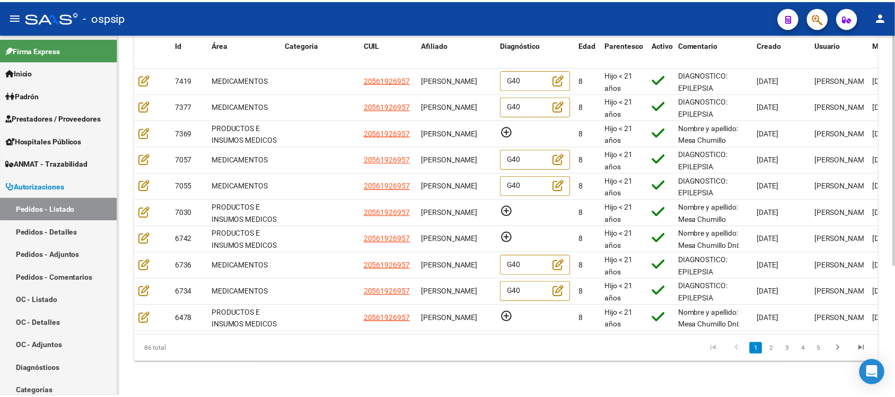
scroll to position [203, 0]
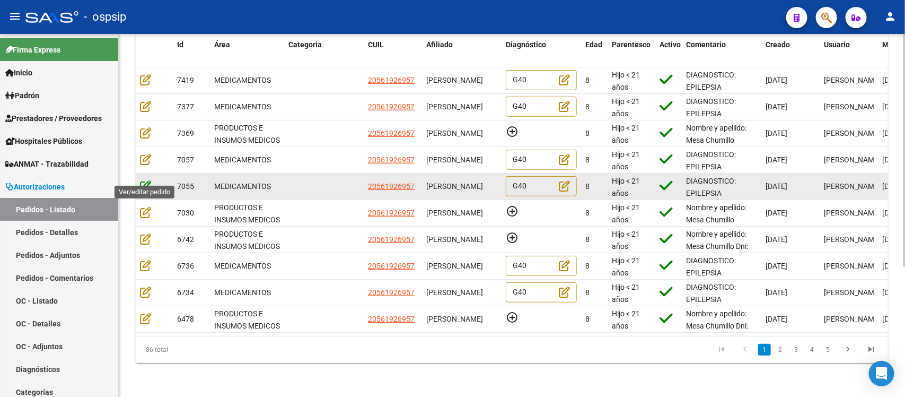
click at [146, 180] on icon at bounding box center [145, 186] width 11 height 12
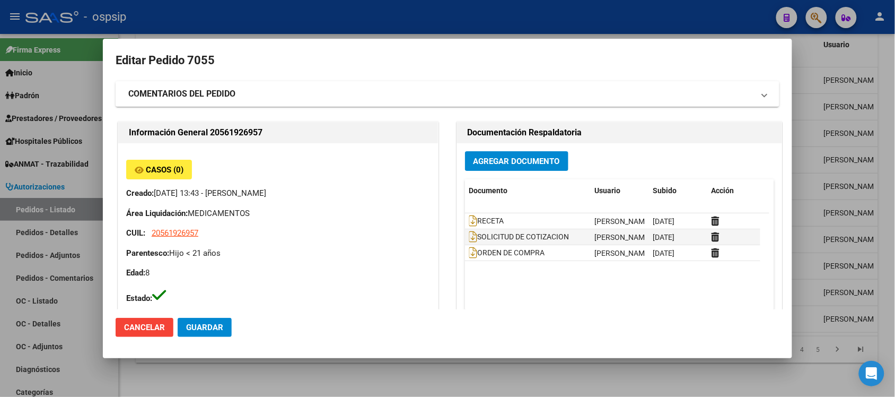
type input "[GEOGRAPHIC_DATA], [PERSON_NAME], [PERSON_NAME] 319"
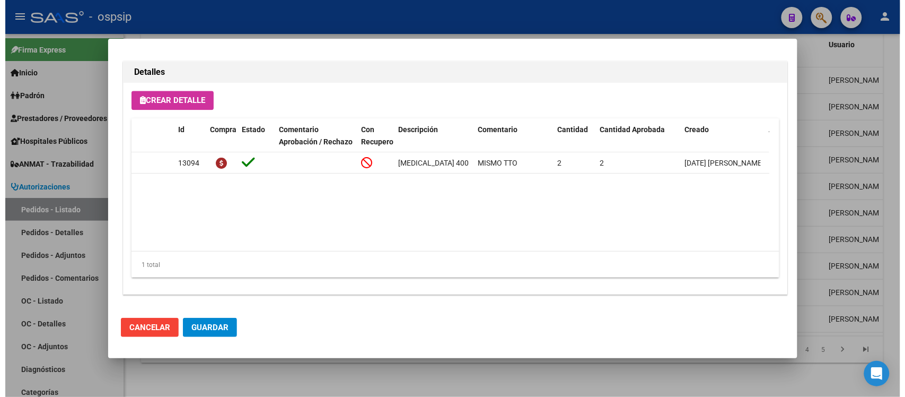
scroll to position [748, 0]
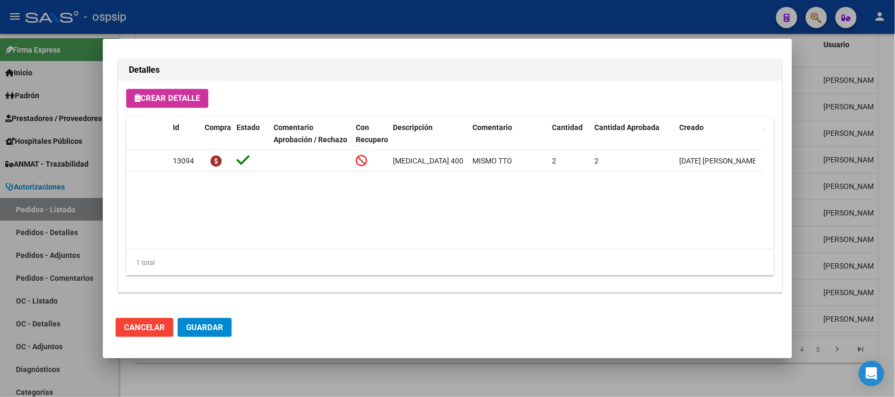
click at [804, 117] on div at bounding box center [447, 198] width 895 height 397
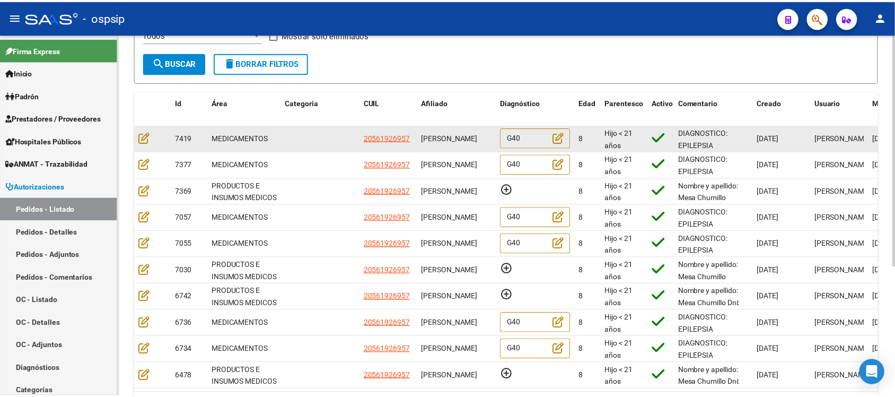
scroll to position [203, 0]
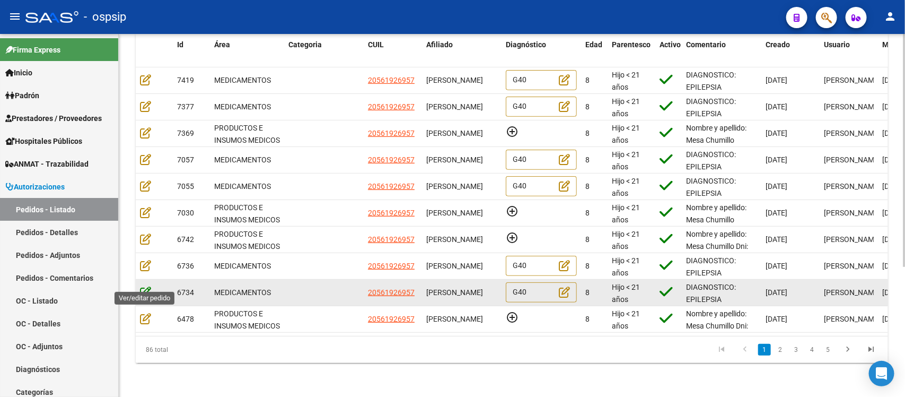
click at [145, 286] on icon at bounding box center [145, 292] width 11 height 12
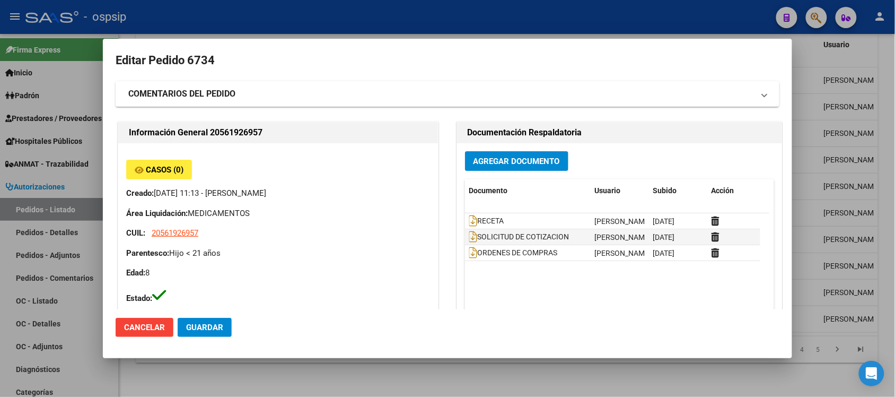
type input "[GEOGRAPHIC_DATA], [PERSON_NAME], [PERSON_NAME] 319"
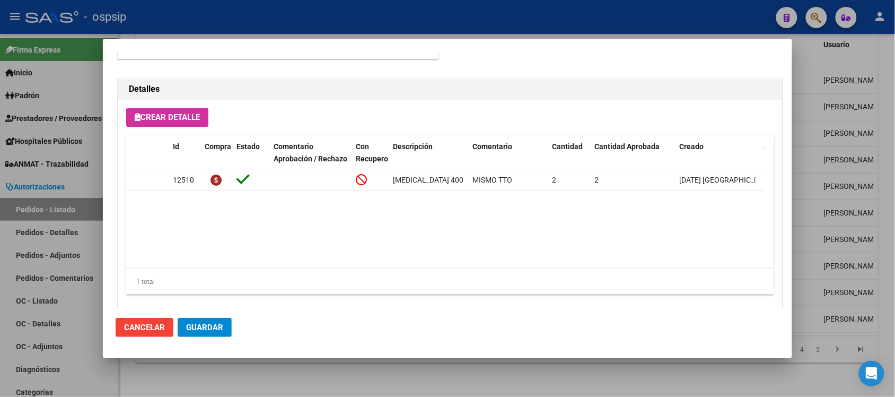
scroll to position [748, 0]
